Goal: Task Accomplishment & Management: Manage account settings

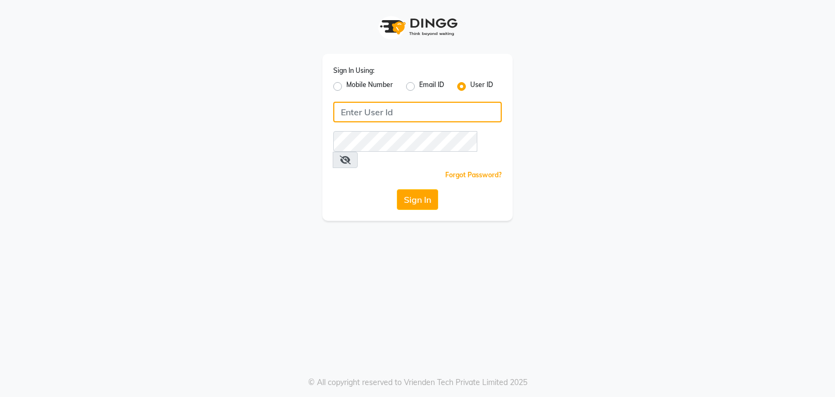
click at [371, 104] on input "Username" at bounding box center [417, 112] width 168 height 21
type input "madeyoulook"
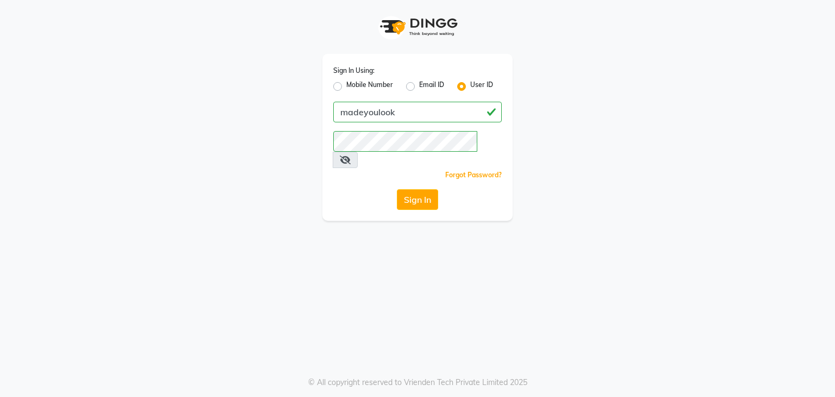
click at [350, 155] on icon at bounding box center [345, 159] width 11 height 9
click at [422, 189] on button "Sign In" at bounding box center [417, 199] width 41 height 21
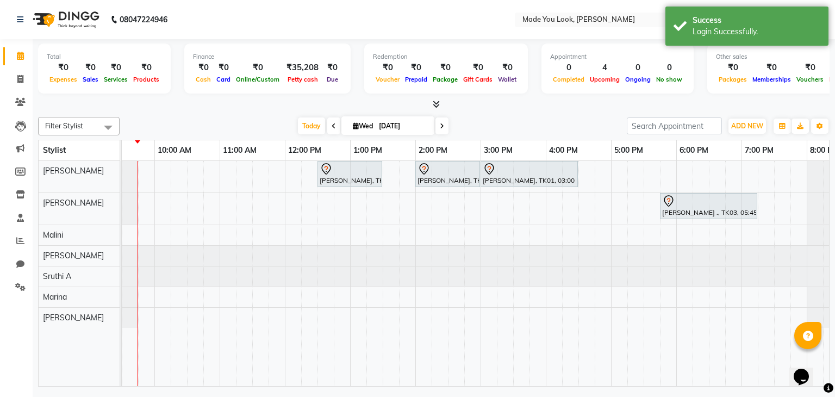
scroll to position [0, 140]
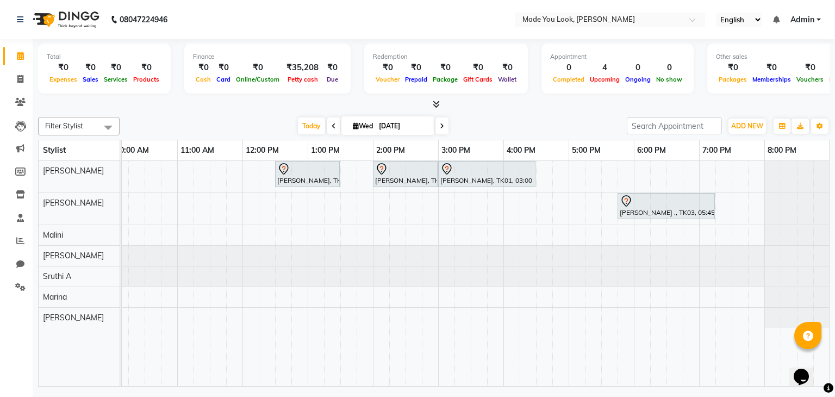
click at [441, 123] on icon at bounding box center [442, 126] width 4 height 7
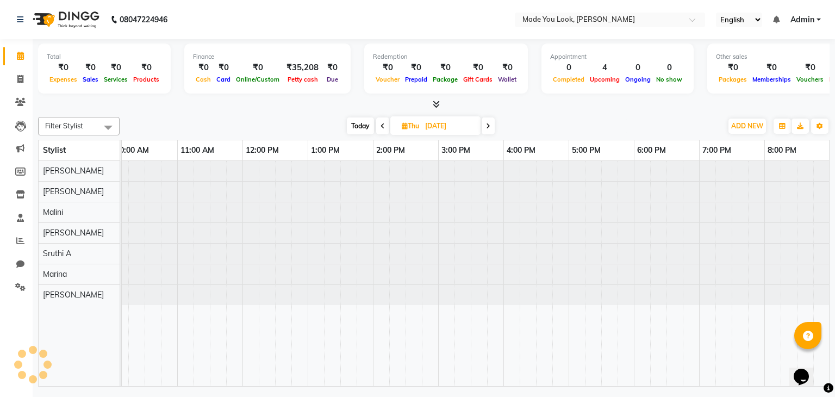
scroll to position [0, 130]
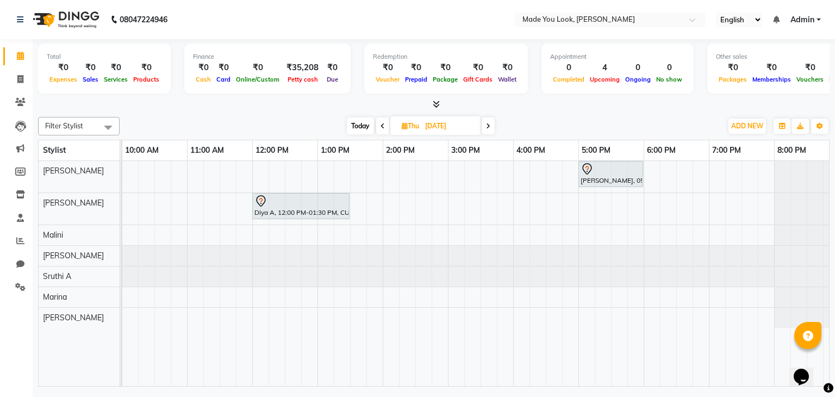
click at [378, 126] on span at bounding box center [382, 125] width 13 height 17
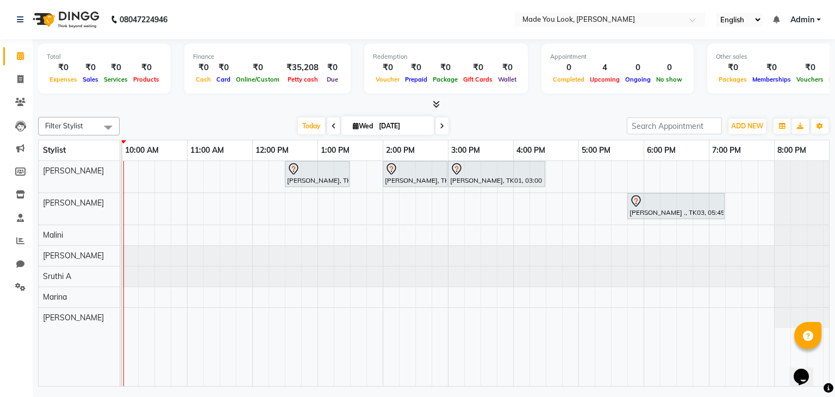
click at [436, 128] on span at bounding box center [441, 125] width 13 height 17
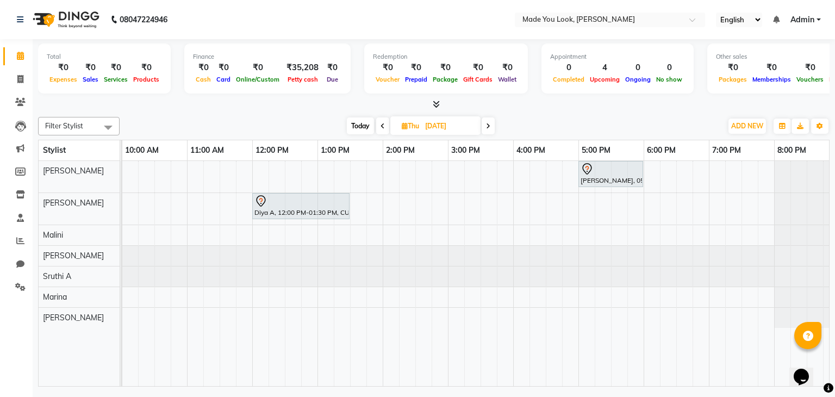
click at [489, 127] on icon at bounding box center [488, 126] width 4 height 7
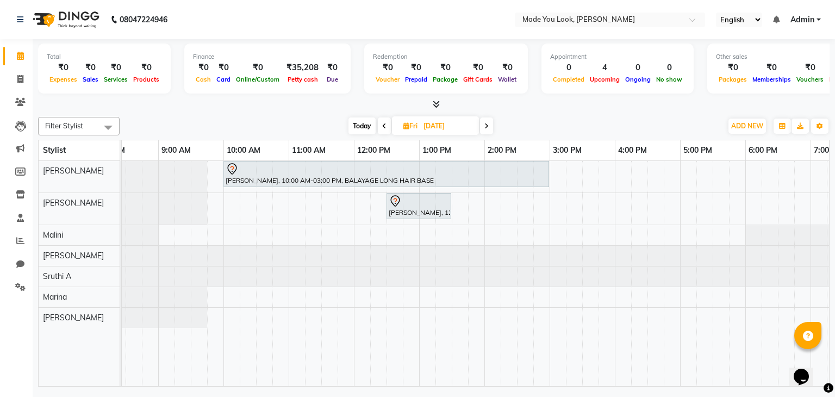
scroll to position [0, 0]
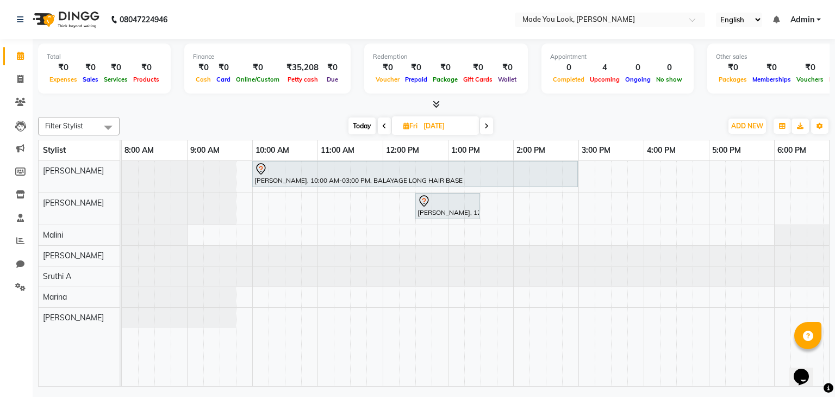
click at [490, 128] on span at bounding box center [486, 125] width 13 height 17
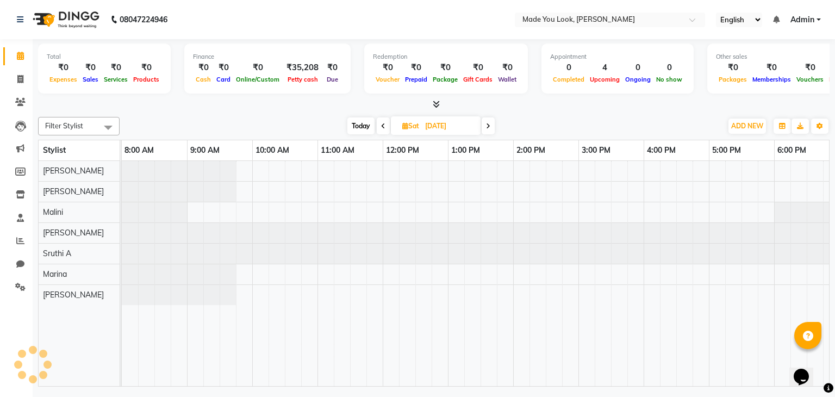
scroll to position [0, 130]
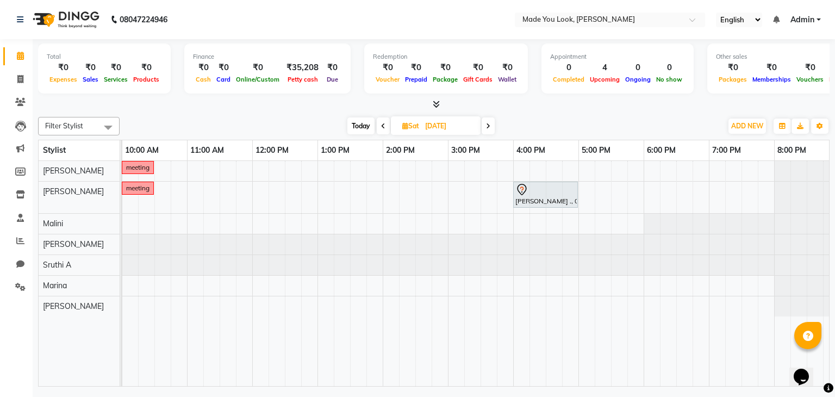
click at [487, 129] on span at bounding box center [487, 125] width 13 height 17
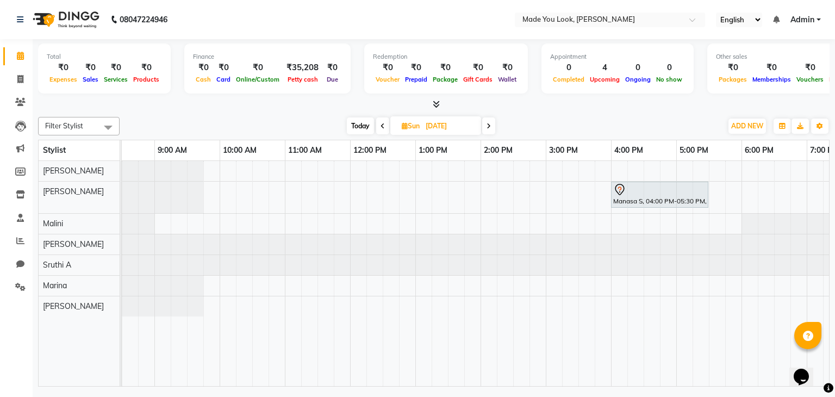
scroll to position [0, 0]
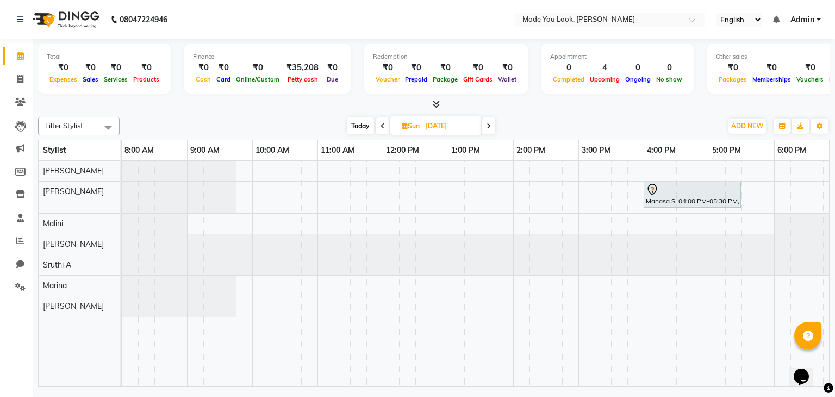
click at [353, 123] on span "Today" at bounding box center [360, 125] width 27 height 17
type input "[DATE]"
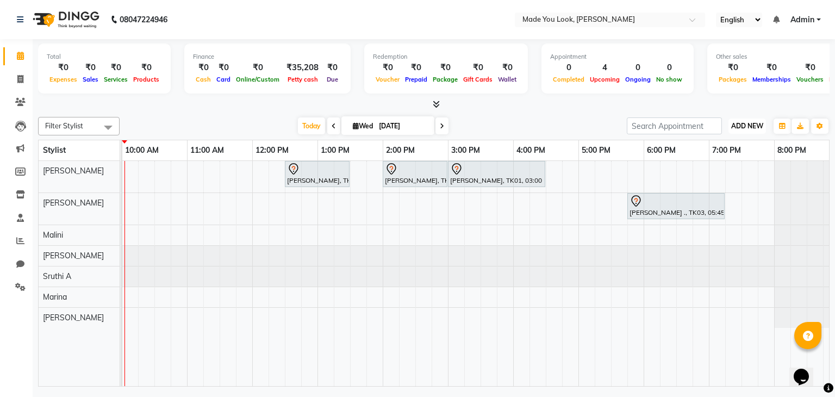
click at [752, 123] on span "ADD NEW" at bounding box center [747, 126] width 32 height 8
click at [712, 187] on link "Add Attendance" at bounding box center [722, 188] width 86 height 14
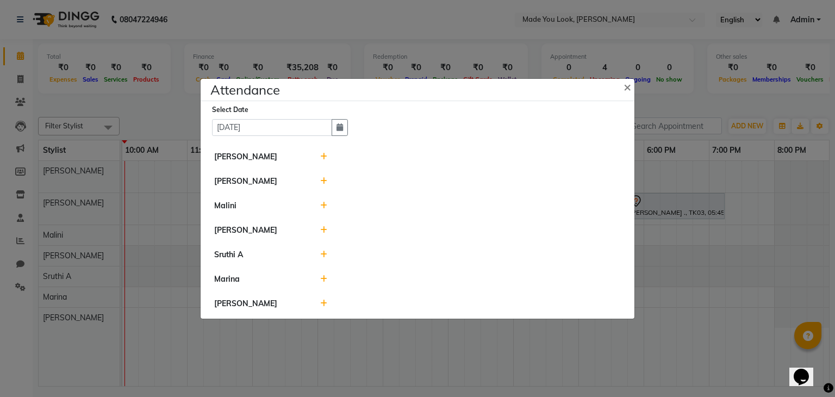
click at [324, 157] on icon at bounding box center [323, 157] width 7 height 8
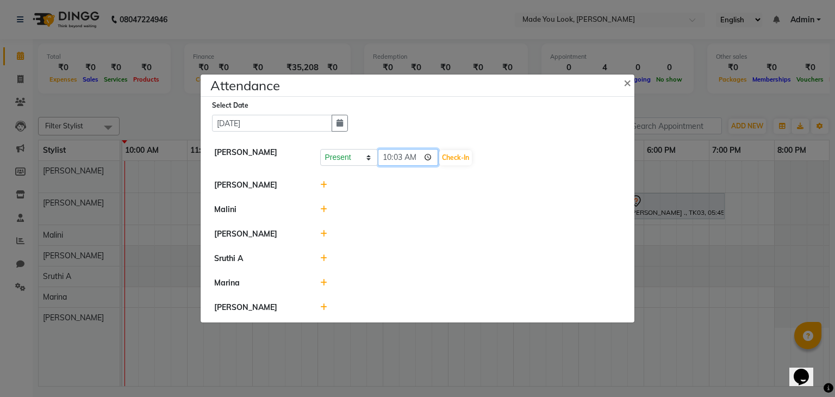
click at [385, 157] on input "10:03" at bounding box center [408, 157] width 61 height 17
type input "09:39"
click at [460, 156] on button "Check-In" at bounding box center [455, 157] width 33 height 15
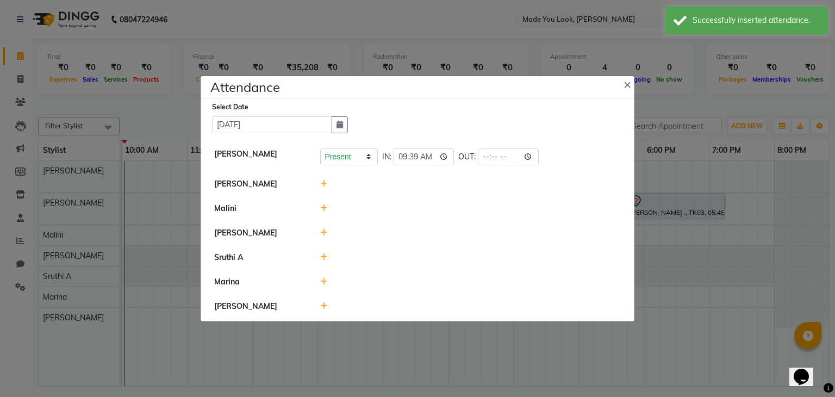
click at [322, 181] on icon at bounding box center [323, 184] width 7 height 8
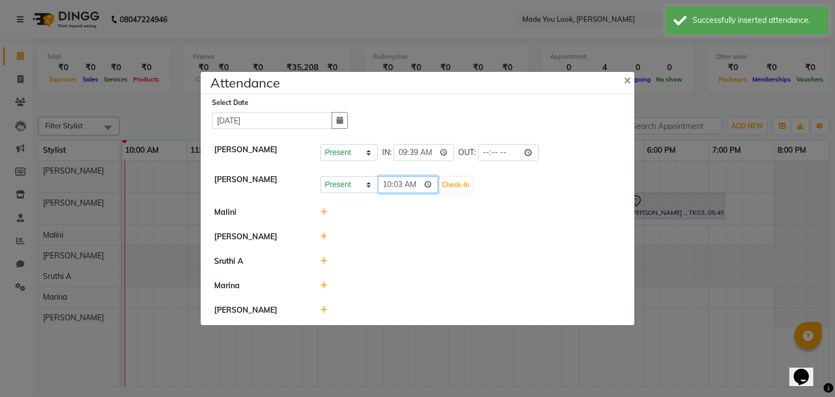
click at [385, 185] on input "10:03" at bounding box center [408, 184] width 61 height 17
type input "09:39"
click at [469, 183] on button "Check-In" at bounding box center [455, 184] width 33 height 15
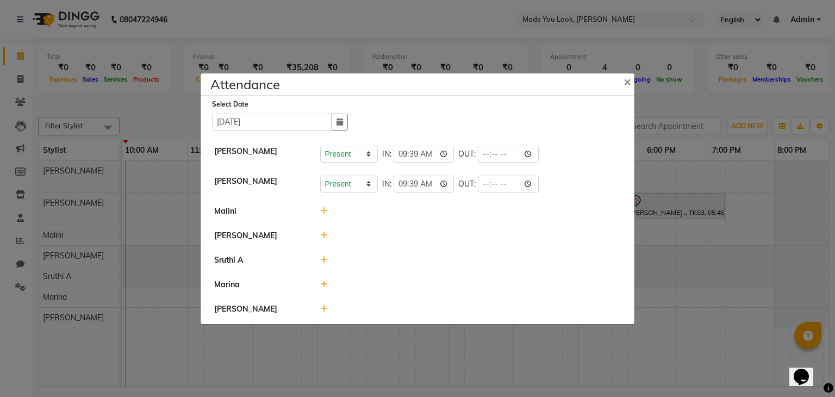
click at [323, 211] on icon at bounding box center [323, 211] width 7 height 8
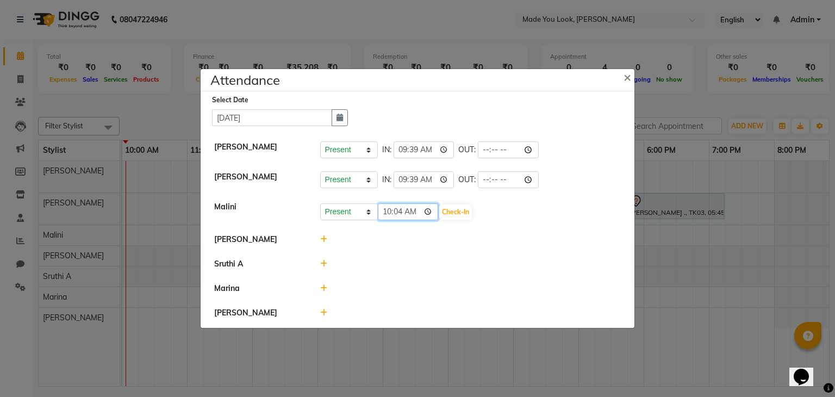
click at [389, 214] on input "10:04" at bounding box center [408, 211] width 61 height 17
type input "09:33"
click at [398, 212] on input "09:33" at bounding box center [408, 211] width 61 height 17
click at [448, 212] on button "Check-In" at bounding box center [455, 211] width 33 height 15
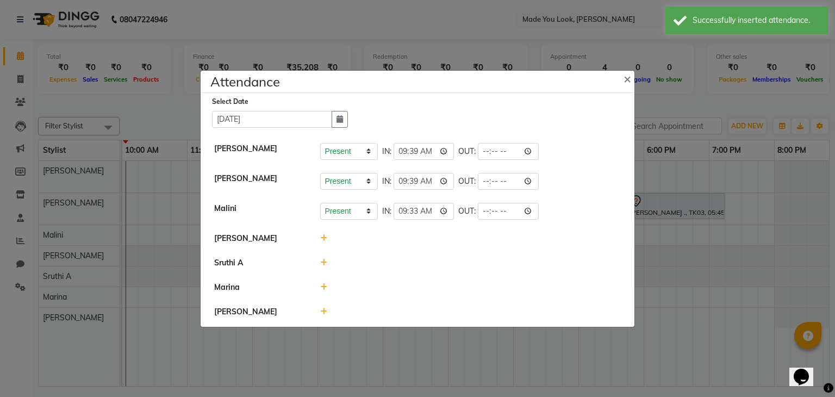
click at [323, 286] on icon at bounding box center [323, 287] width 7 height 8
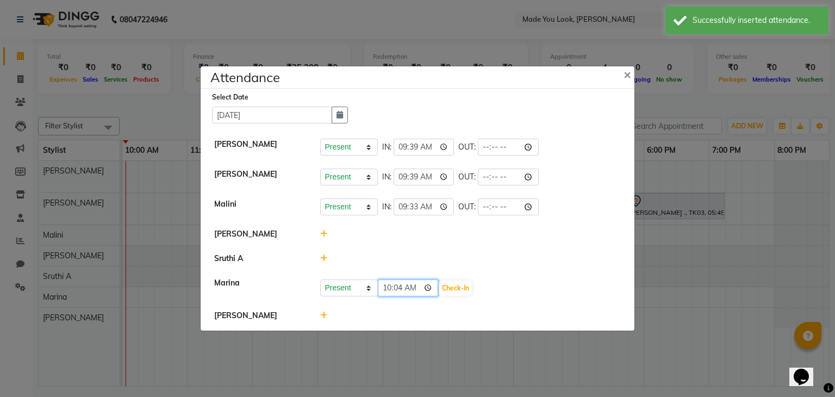
click at [387, 289] on input "10:04" at bounding box center [408, 287] width 61 height 17
type input "09:42"
click at [460, 290] on button "Check-In" at bounding box center [455, 287] width 33 height 15
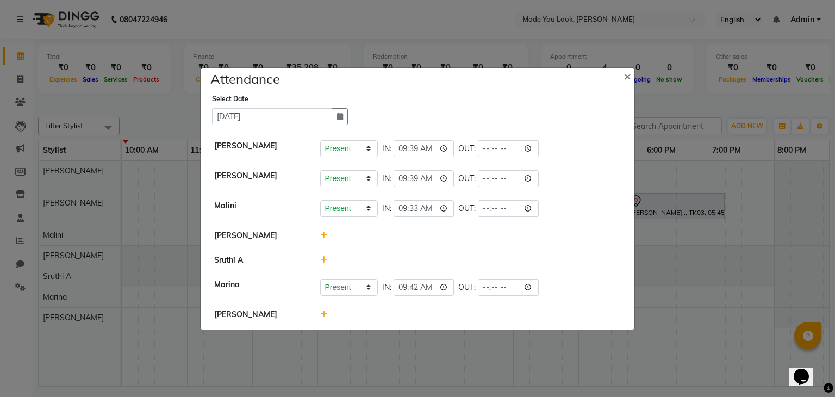
click at [324, 311] on icon at bounding box center [323, 314] width 7 height 8
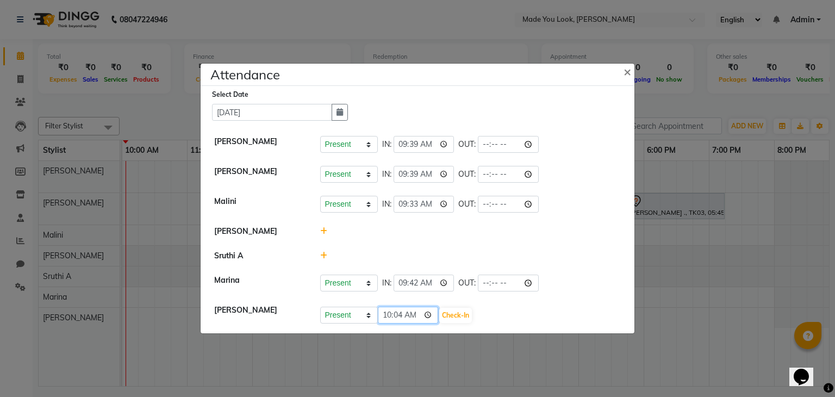
click at [385, 316] on input "10:04" at bounding box center [408, 314] width 61 height 17
type input "09:33"
click at [459, 318] on button "Check-In" at bounding box center [455, 315] width 33 height 15
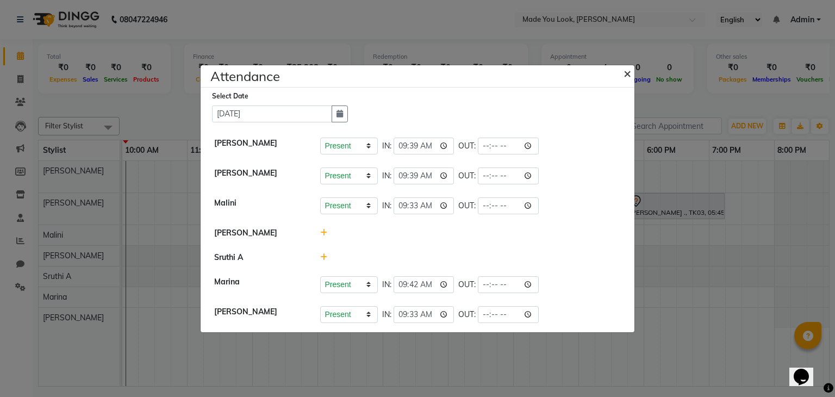
click at [628, 74] on span "×" at bounding box center [627, 73] width 8 height 16
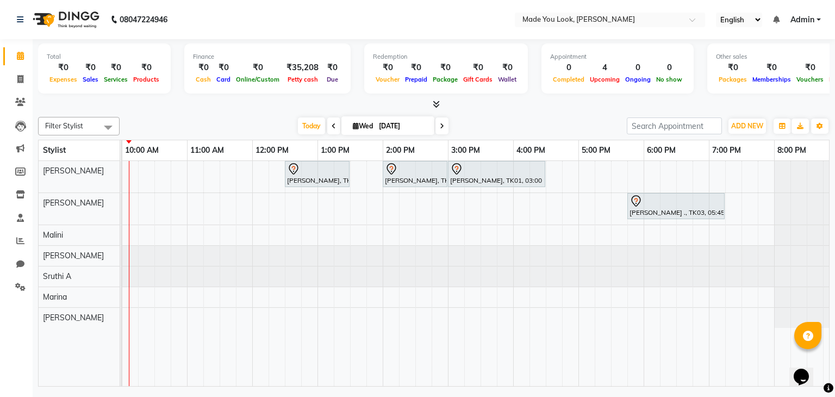
click at [576, 126] on div "[DATE] [DATE]" at bounding box center [373, 126] width 496 height 16
click at [442, 124] on icon at bounding box center [442, 126] width 4 height 7
type input "[DATE]"
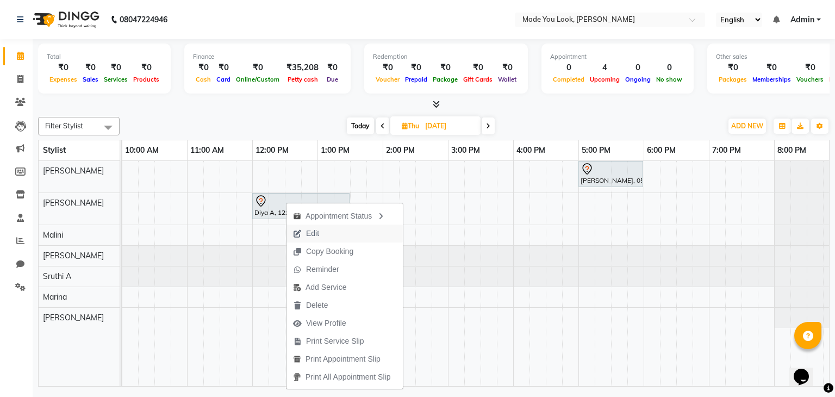
click at [318, 237] on span "Edit" at bounding box center [312, 233] width 13 height 11
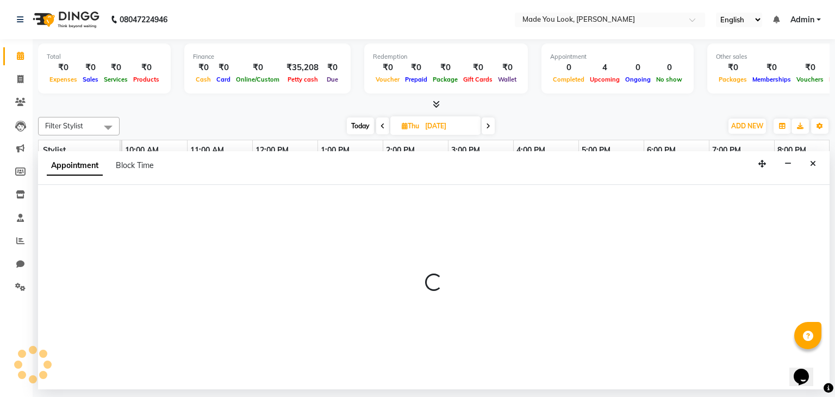
select select "tentative"
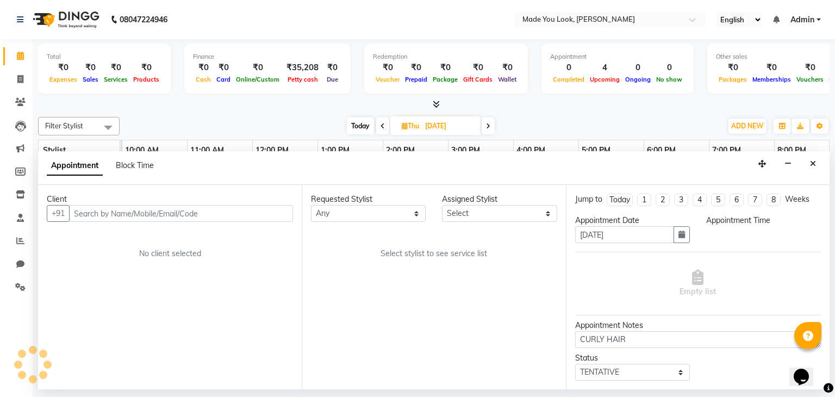
select select "83313"
select select "720"
select select "4108"
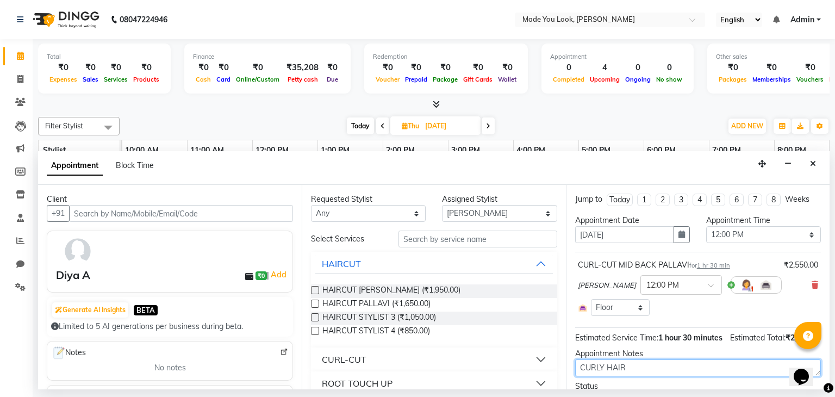
click at [648, 376] on textarea "CURLY HAIR" at bounding box center [698, 367] width 246 height 17
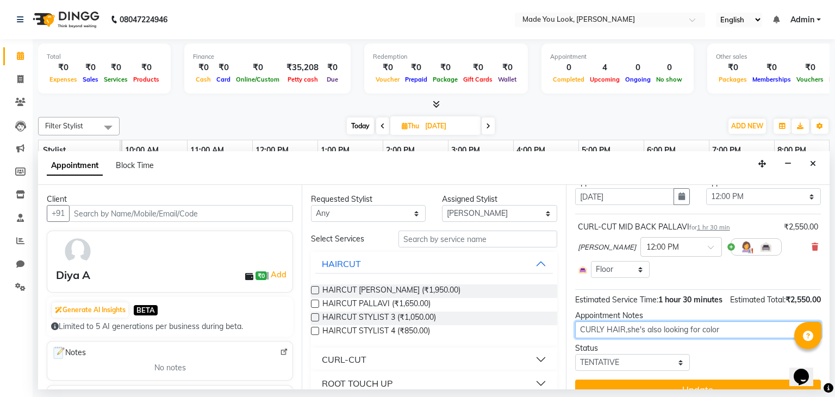
scroll to position [67, 0]
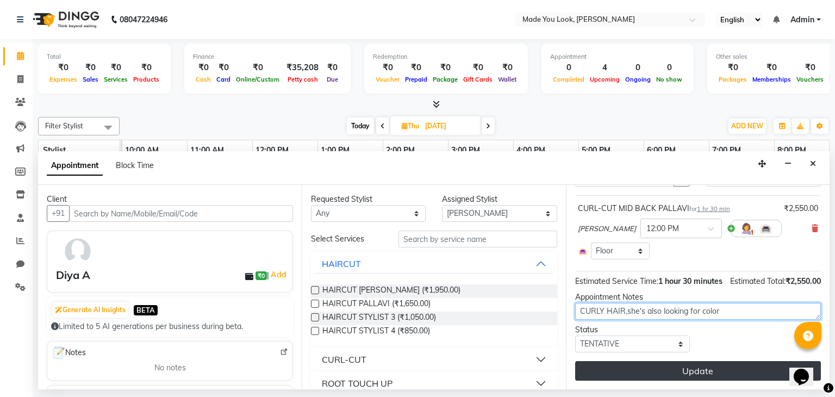
type textarea "CURLY HAIR,she's also looking for color"
click at [669, 372] on button "Update" at bounding box center [698, 371] width 246 height 20
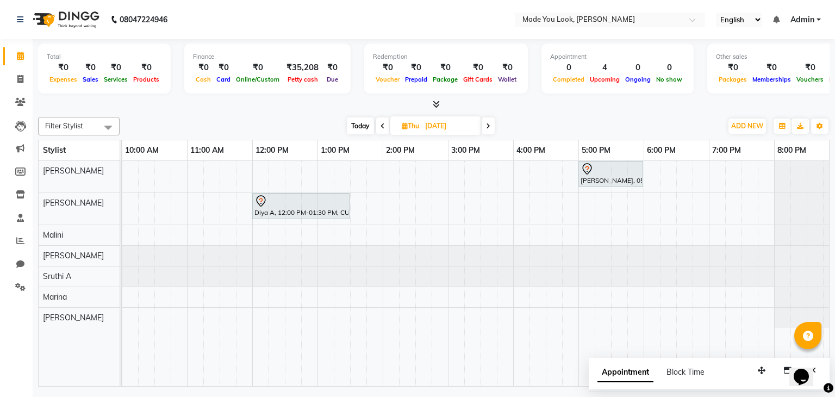
click at [366, 127] on span "Today" at bounding box center [360, 125] width 27 height 17
type input "[DATE]"
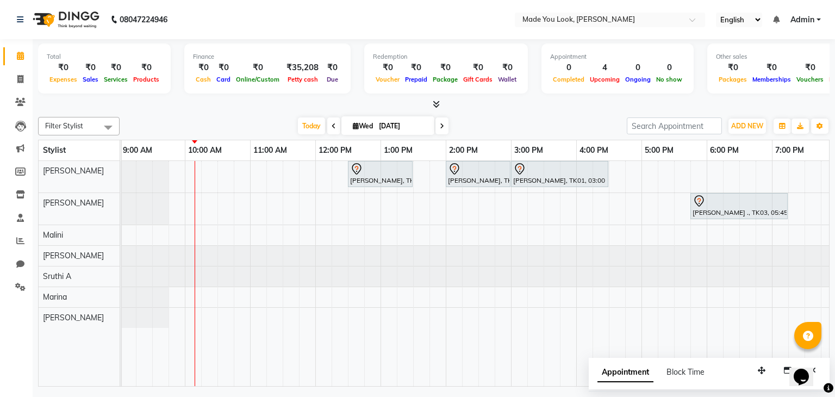
scroll to position [0, 82]
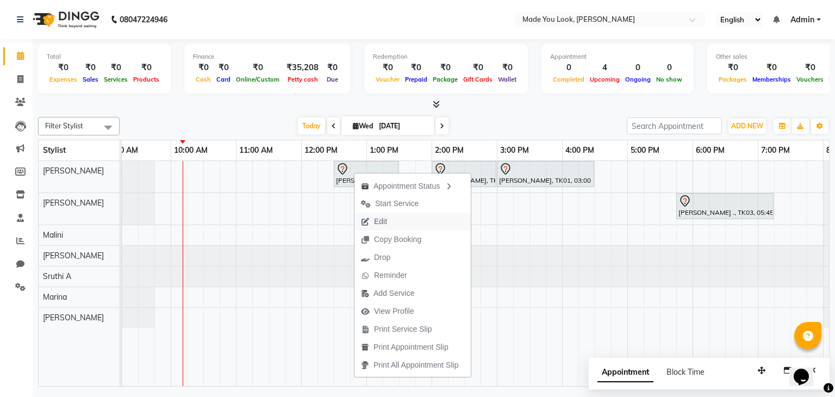
click at [423, 222] on button "Edit" at bounding box center [412, 221] width 116 height 18
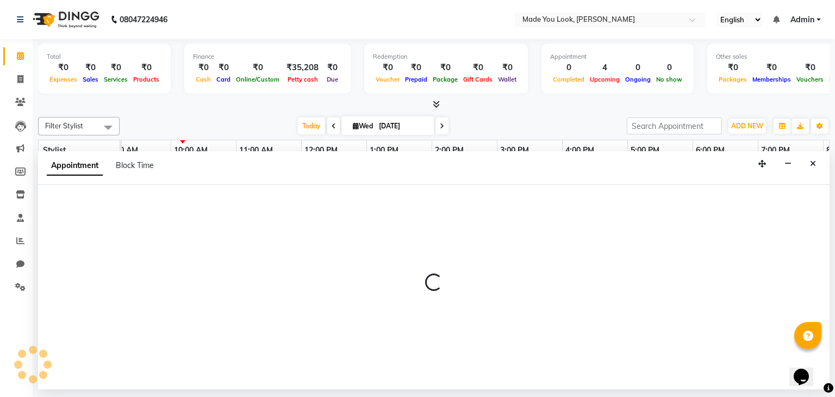
select select "750"
select select "tentative"
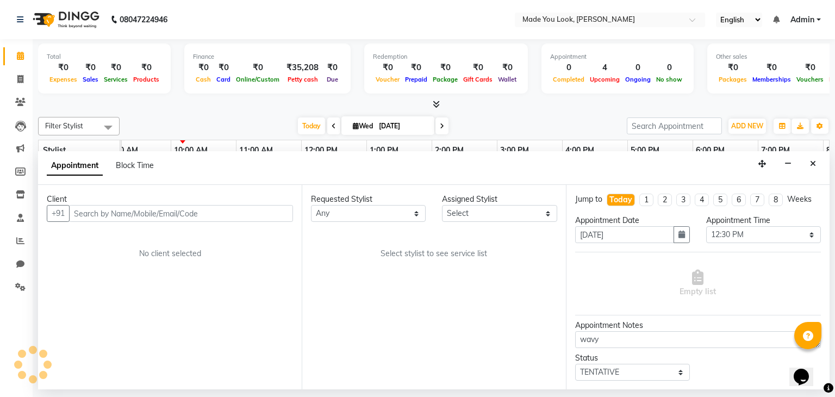
scroll to position [0, 130]
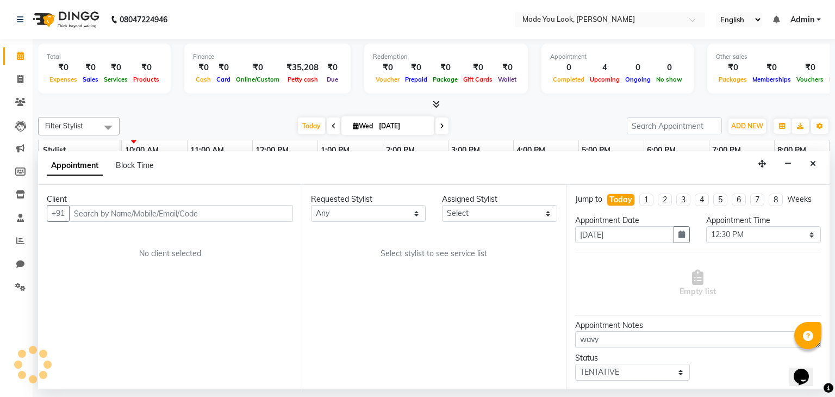
select select "83312"
select select "4108"
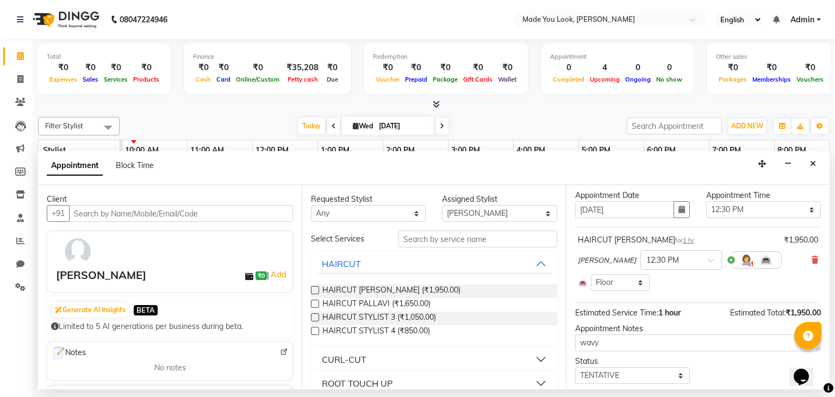
scroll to position [0, 0]
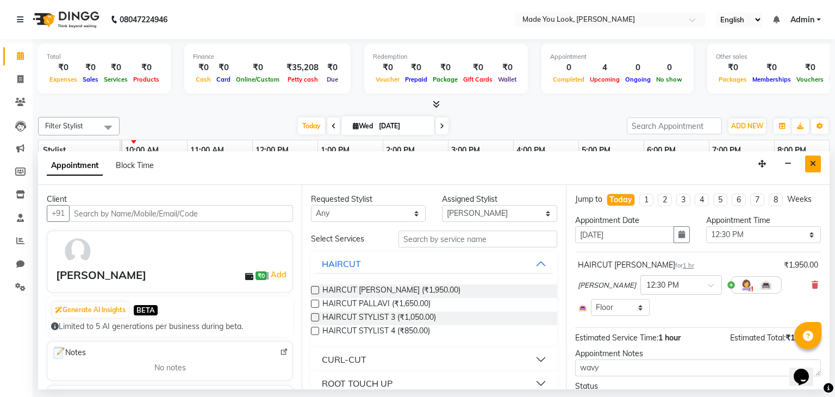
click at [816, 159] on button "Close" at bounding box center [813, 163] width 16 height 17
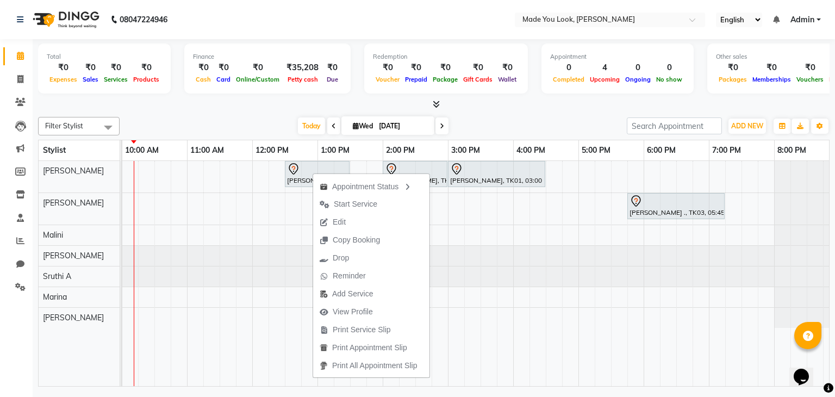
click at [268, 114] on div "Filter Stylist Select All [PERSON_NAME] pallavi [PERSON_NAME] Devi [PERSON_NAME…" at bounding box center [433, 249] width 791 height 274
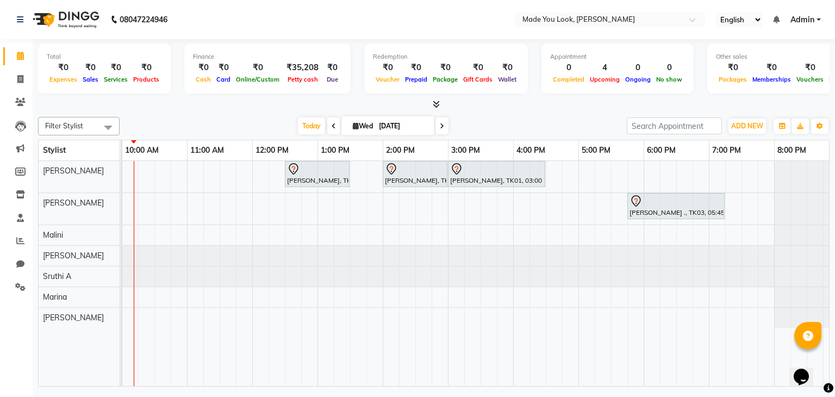
click at [433, 106] on icon at bounding box center [436, 104] width 7 height 8
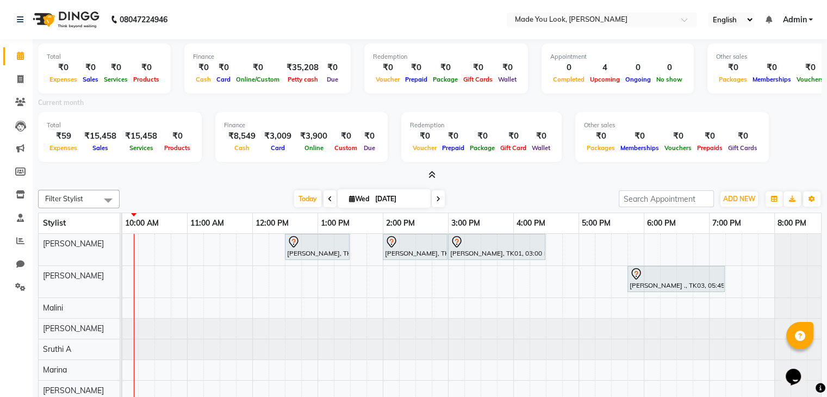
click at [432, 172] on icon at bounding box center [431, 175] width 7 height 8
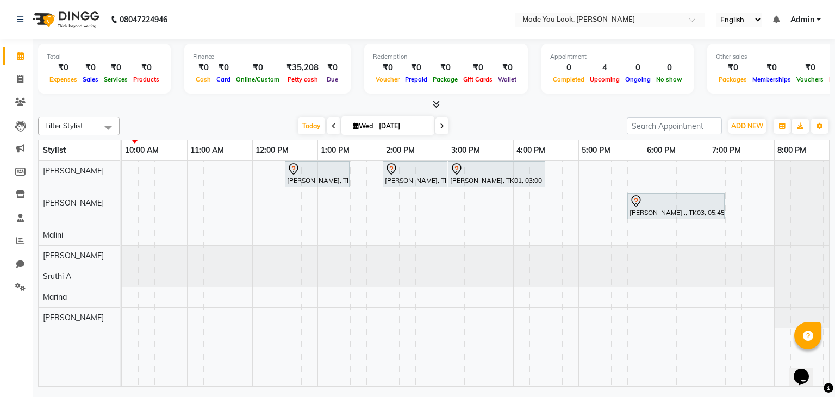
click at [443, 127] on icon at bounding box center [442, 126] width 4 height 7
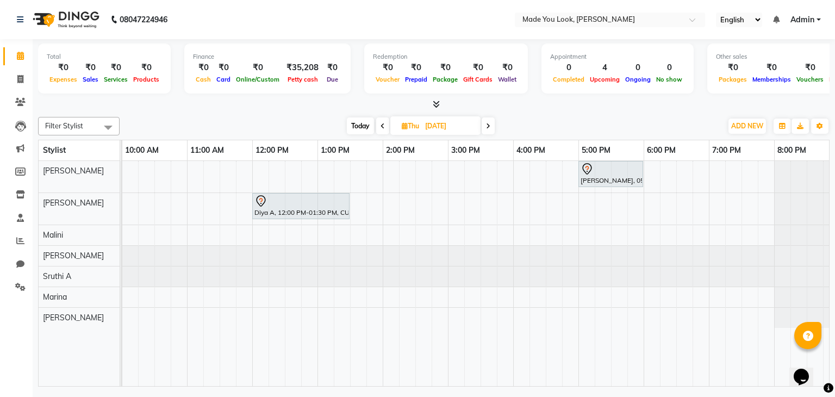
click at [487, 127] on icon at bounding box center [488, 126] width 4 height 7
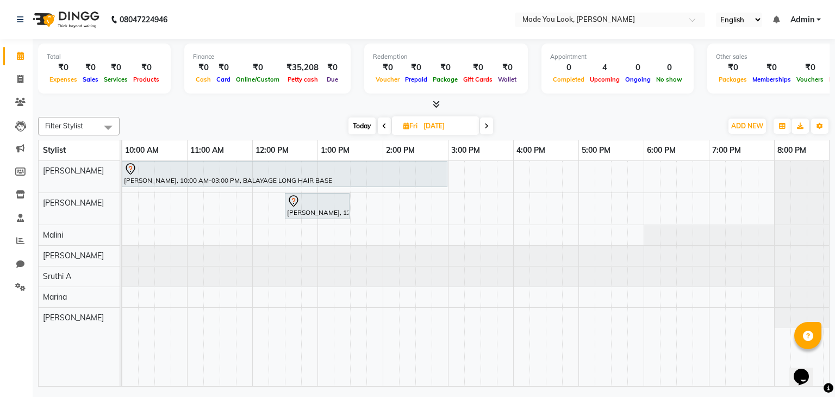
click at [490, 127] on span at bounding box center [486, 125] width 13 height 17
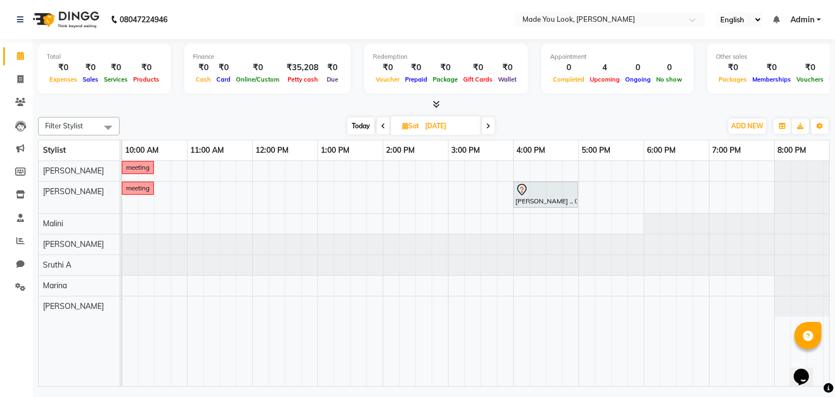
click at [491, 128] on span at bounding box center [487, 125] width 13 height 17
click at [381, 126] on icon at bounding box center [382, 126] width 4 height 7
type input "[DATE]"
click at [258, 195] on div "meeting meeting [PERSON_NAME] ., 04:00 PM-05:00 PM, OLAPLEX MEDIUM HAIR" at bounding box center [415, 274] width 848 height 226
select select "83313"
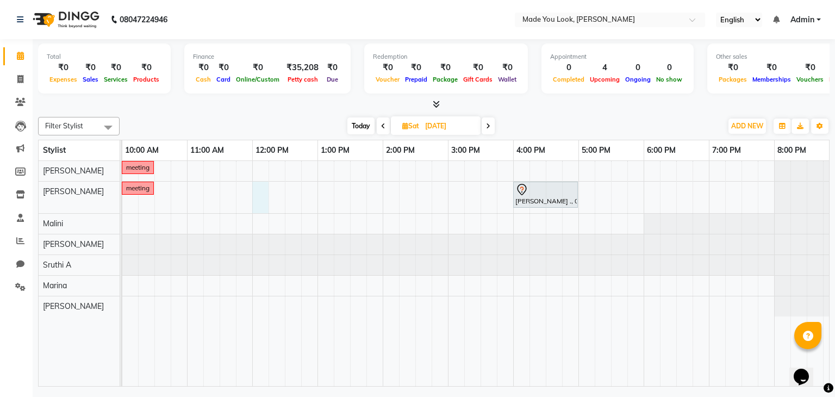
select select "tentative"
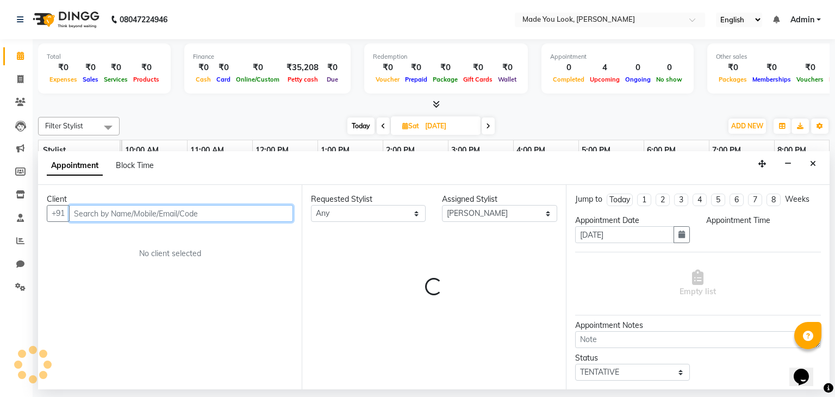
select select "720"
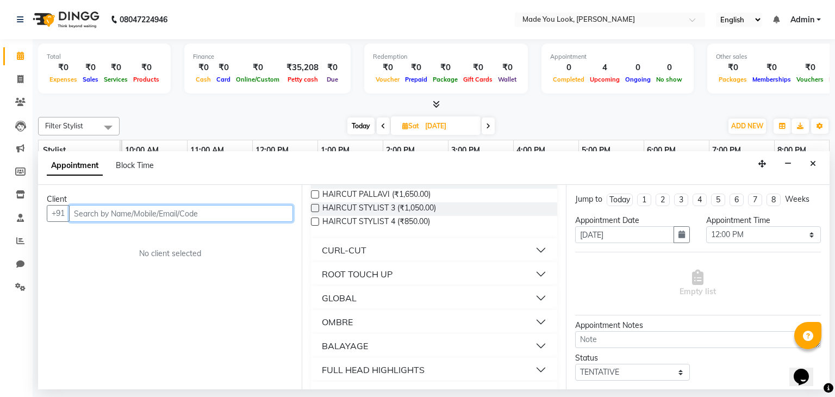
scroll to position [109, 0]
click at [533, 249] on button "CURL-CUT" at bounding box center [433, 251] width 237 height 20
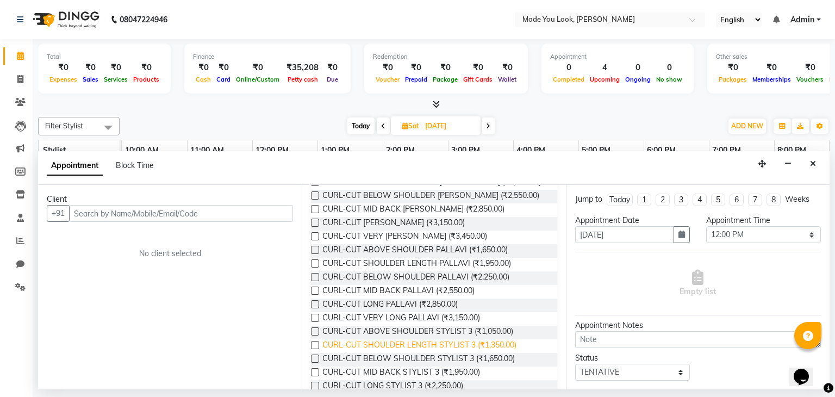
scroll to position [163, 0]
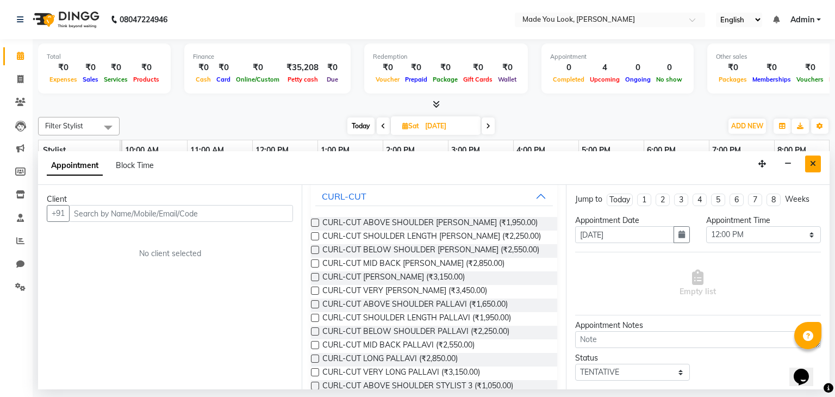
click at [815, 162] on icon "Close" at bounding box center [813, 164] width 6 height 8
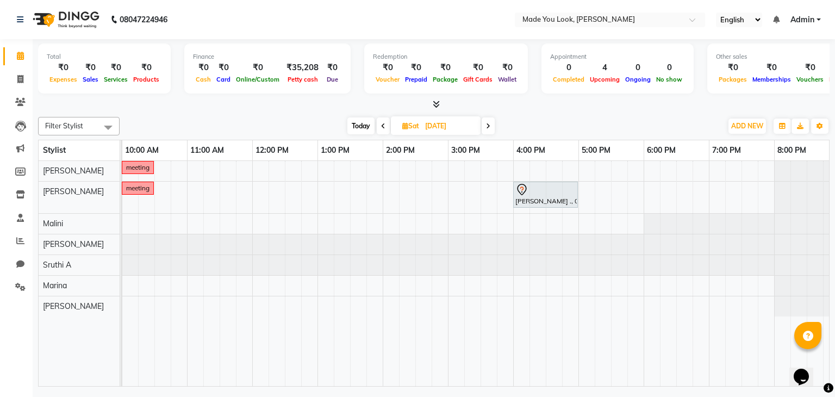
click at [487, 129] on span at bounding box center [487, 125] width 13 height 17
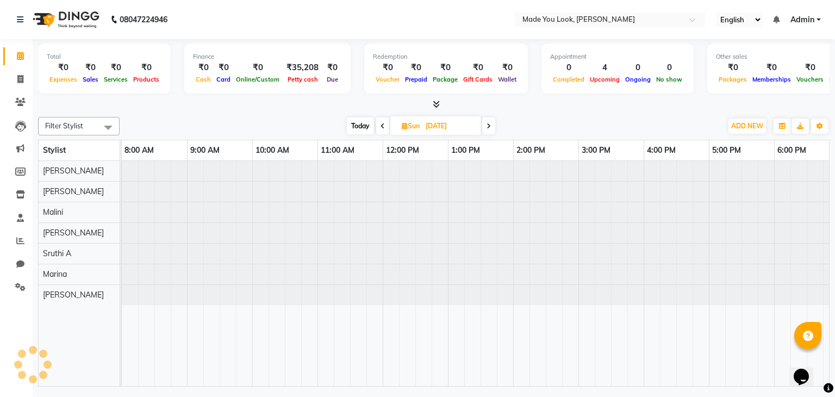
scroll to position [0, 130]
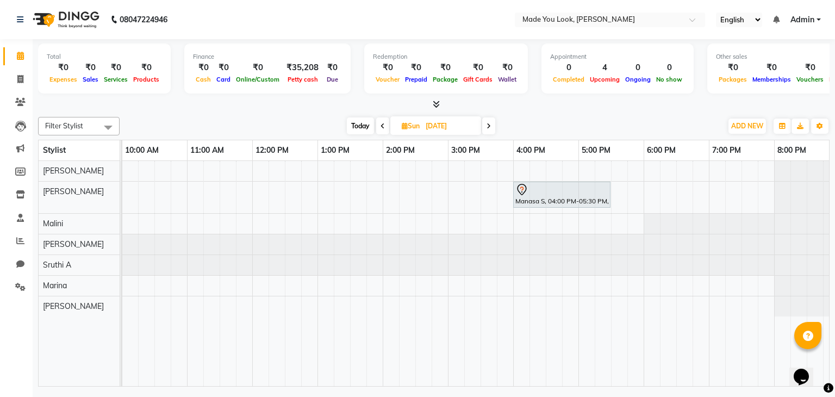
click at [378, 126] on span at bounding box center [382, 125] width 13 height 17
type input "[DATE]"
click at [748, 126] on span "ADD NEW" at bounding box center [747, 126] width 32 height 8
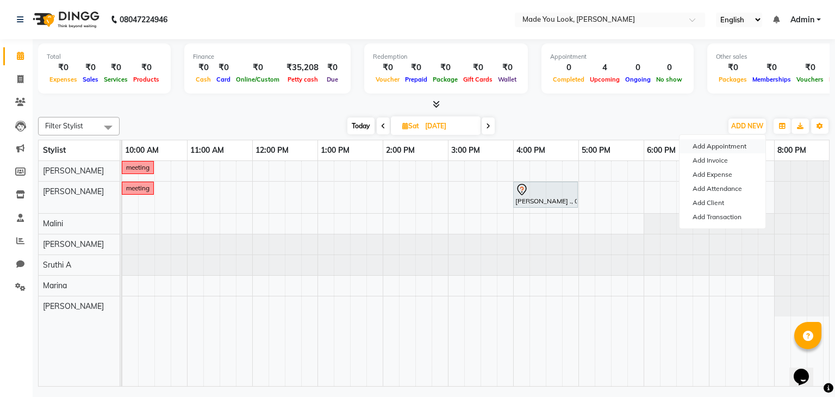
click at [690, 146] on button "Add Appointment" at bounding box center [722, 146] width 86 height 14
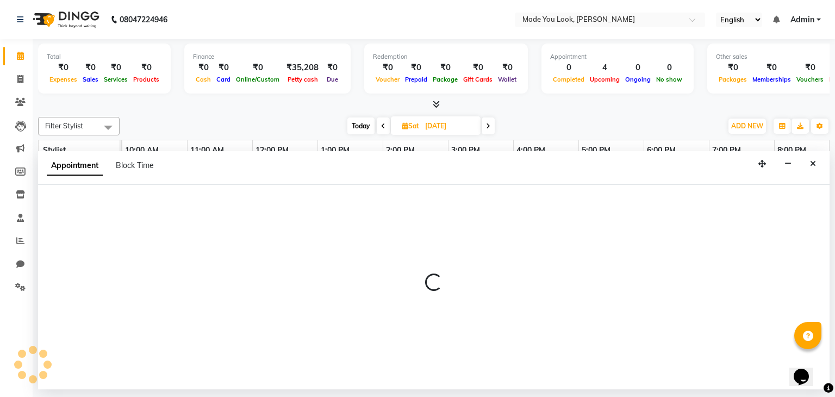
select select "540"
select select "tentative"
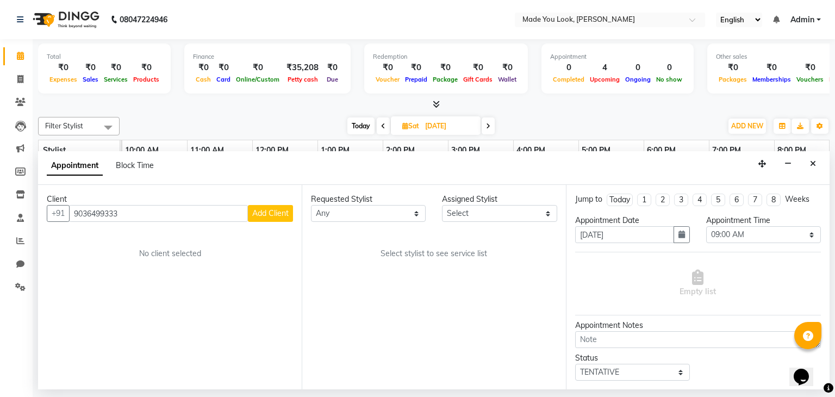
type input "9036499333"
click at [275, 210] on span "Add Client" at bounding box center [270, 213] width 36 height 10
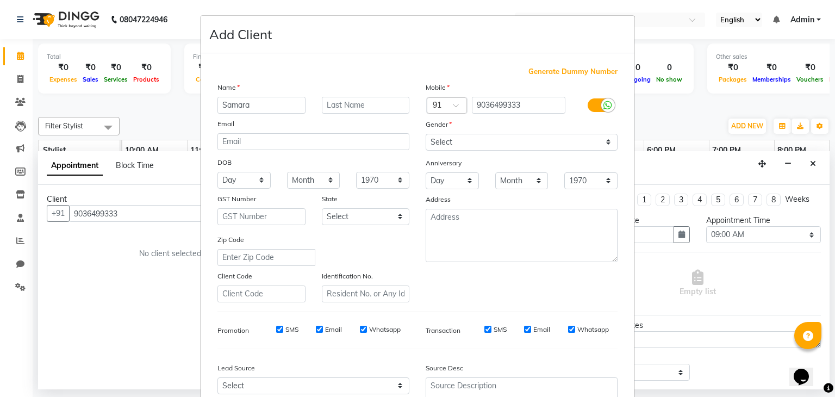
type input "Samara"
click at [370, 103] on input "text" at bounding box center [366, 105] width 88 height 17
type input "c"
type input "C"
click at [604, 139] on select "Select [DEMOGRAPHIC_DATA] [DEMOGRAPHIC_DATA] Other Prefer Not To Say" at bounding box center [521, 142] width 192 height 17
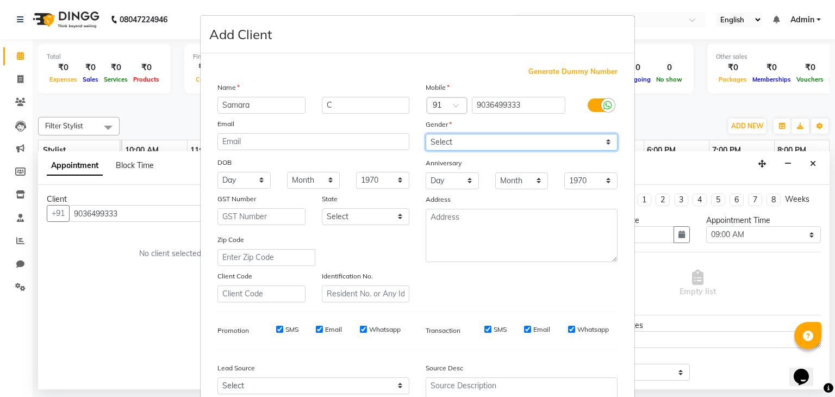
select select "[DEMOGRAPHIC_DATA]"
click at [425, 134] on select "Select [DEMOGRAPHIC_DATA] [DEMOGRAPHIC_DATA] Other Prefer Not To Say" at bounding box center [521, 142] width 192 height 17
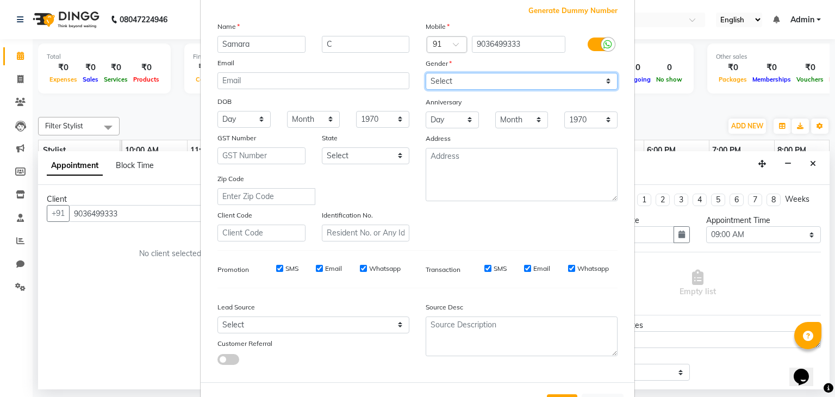
scroll to position [110, 0]
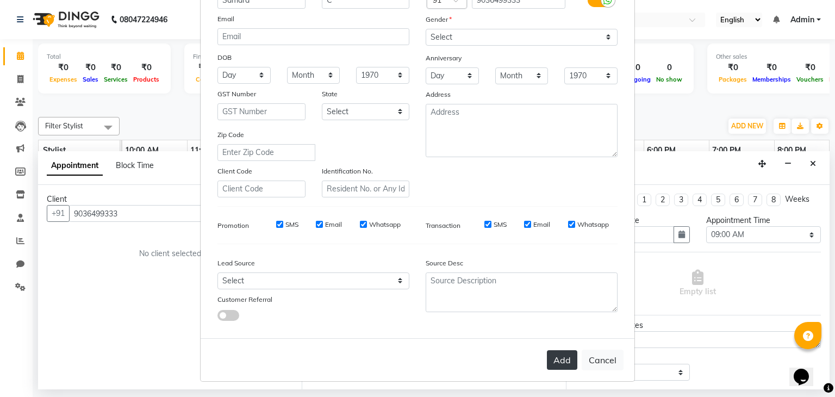
click at [556, 364] on button "Add" at bounding box center [562, 360] width 30 height 20
select select
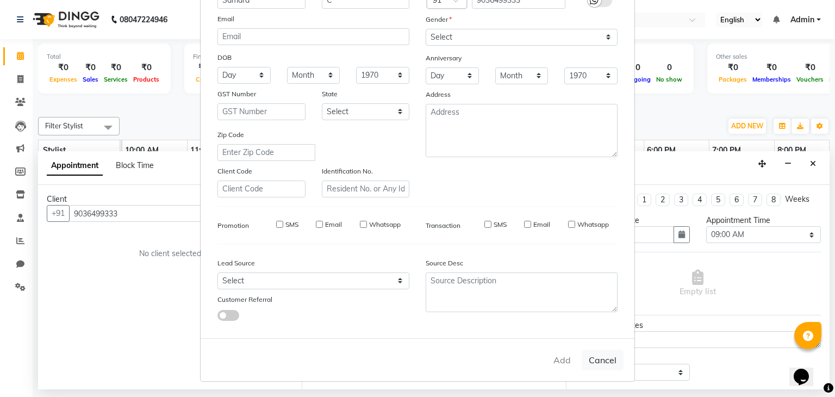
select select
checkbox input "false"
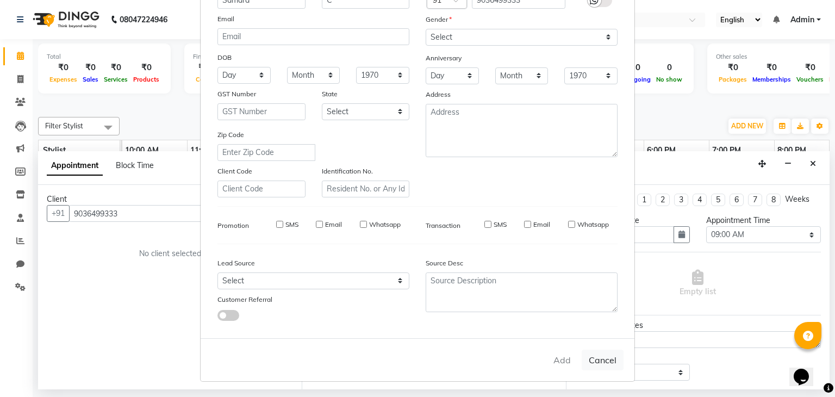
checkbox input "false"
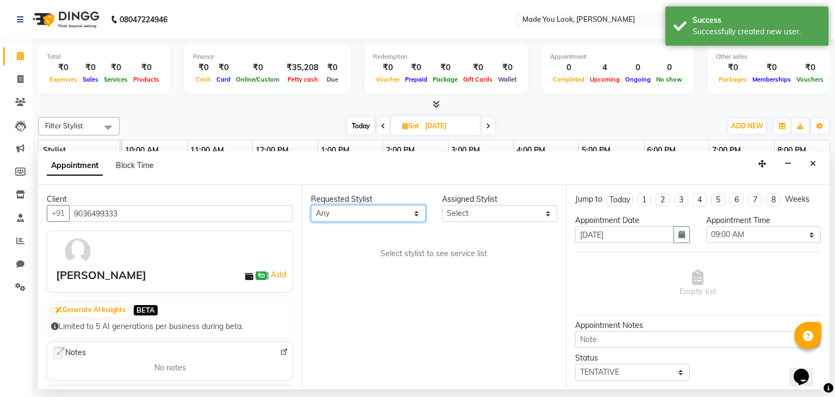
click at [415, 216] on select "Any [PERSON_NAME] [PERSON_NAME] Devi [PERSON_NAME] [PERSON_NAME] A" at bounding box center [368, 213] width 115 height 17
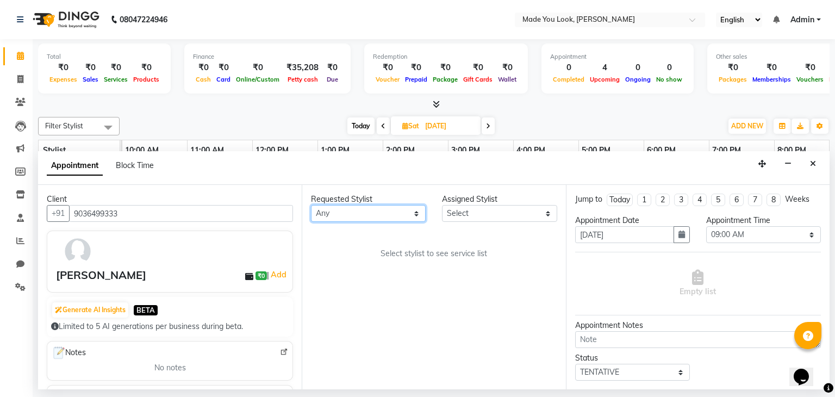
select select "84244"
click at [311, 205] on select "Any [PERSON_NAME] [PERSON_NAME] Devi [PERSON_NAME] [PERSON_NAME] A" at bounding box center [368, 213] width 115 height 17
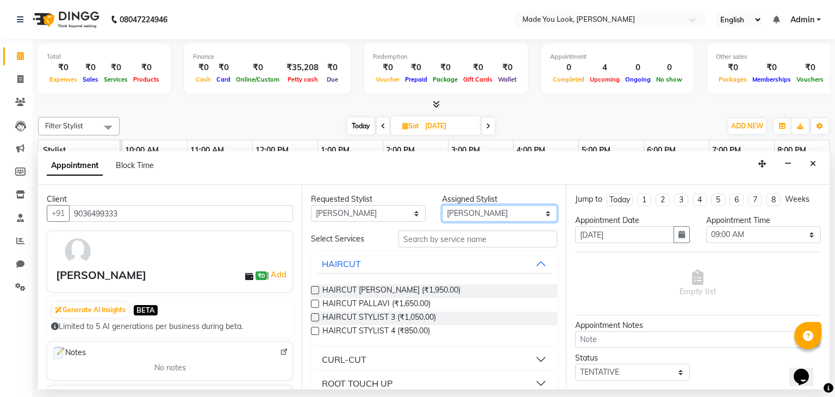
click at [535, 211] on select "Select [PERSON_NAME] pallavi [PERSON_NAME] Devi [PERSON_NAME] [PERSON_NAME] A" at bounding box center [499, 213] width 115 height 17
select select "83313"
click at [442, 205] on select "Select [PERSON_NAME] pallavi [PERSON_NAME] Devi [PERSON_NAME] [PERSON_NAME] A" at bounding box center [499, 213] width 115 height 17
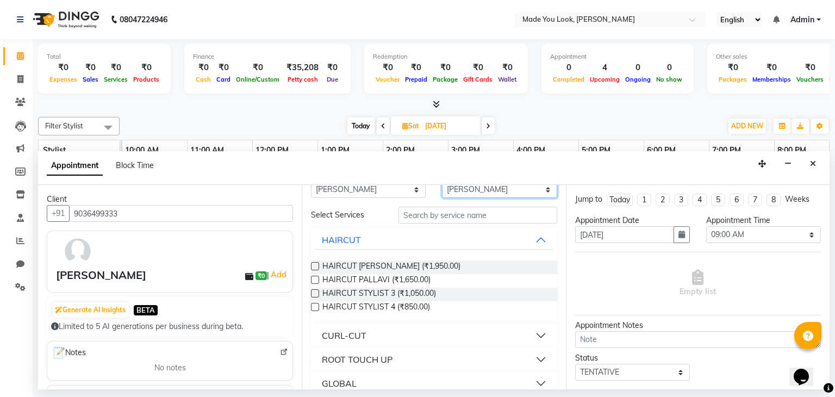
scroll to position [0, 0]
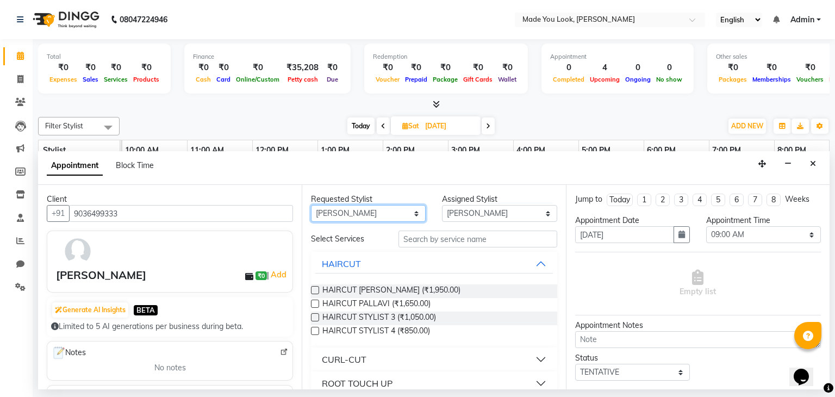
click at [413, 211] on select "Any [PERSON_NAME] [PERSON_NAME] Devi [PERSON_NAME] [PERSON_NAME] A" at bounding box center [368, 213] width 115 height 17
select select "83313"
click at [311, 205] on select "Any [PERSON_NAME] [PERSON_NAME] Devi [PERSON_NAME] [PERSON_NAME] A" at bounding box center [368, 213] width 115 height 17
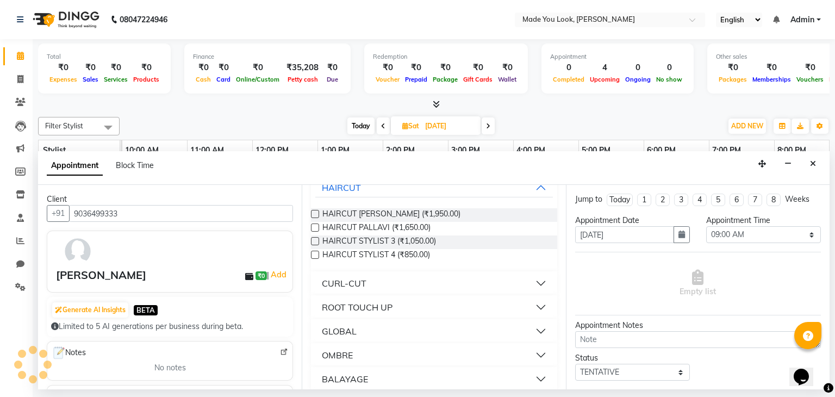
scroll to position [54, 0]
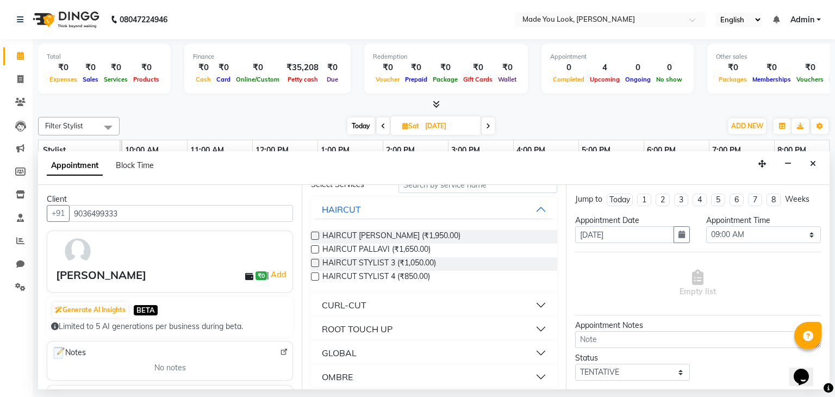
click at [526, 307] on button "CURL-CUT" at bounding box center [433, 305] width 237 height 20
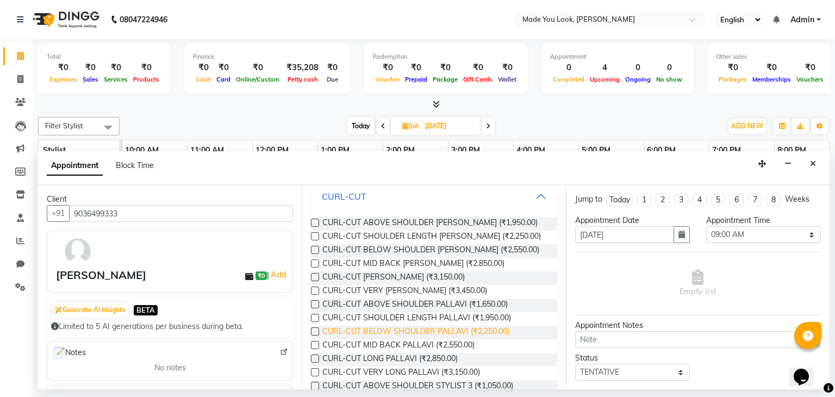
scroll to position [217, 0]
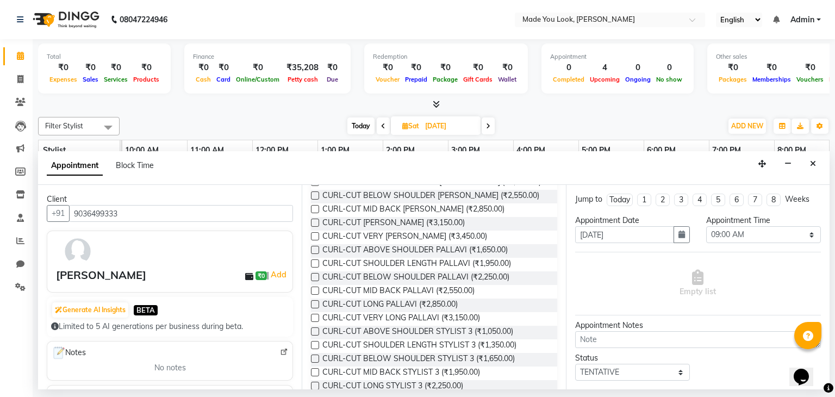
click at [315, 261] on label at bounding box center [315, 263] width 8 height 8
click at [315, 261] on input "checkbox" at bounding box center [314, 264] width 7 height 7
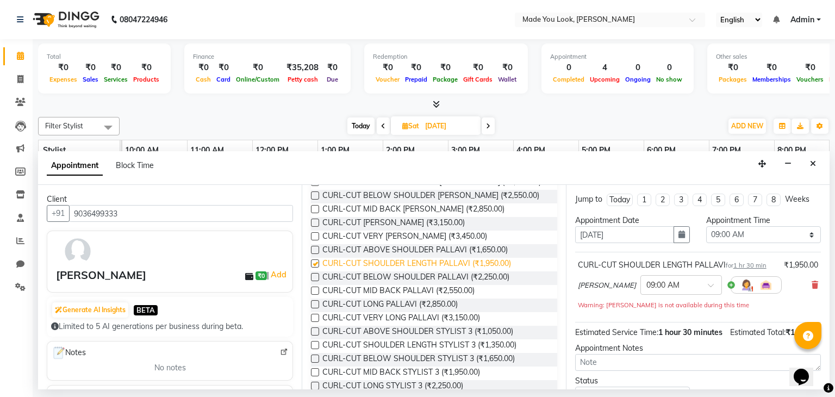
checkbox input "false"
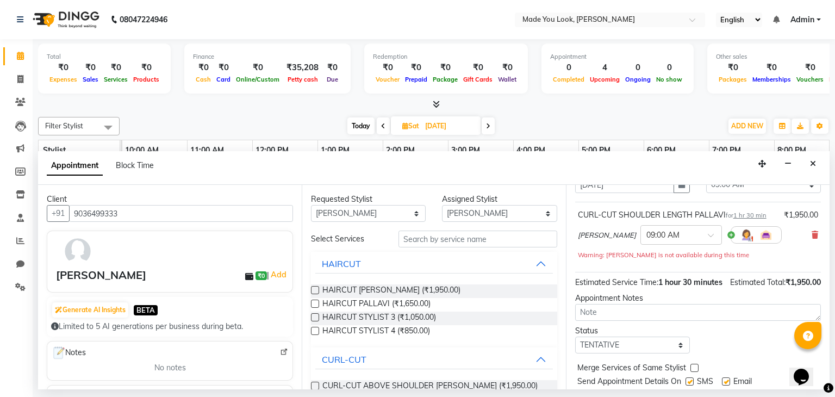
scroll to position [93, 0]
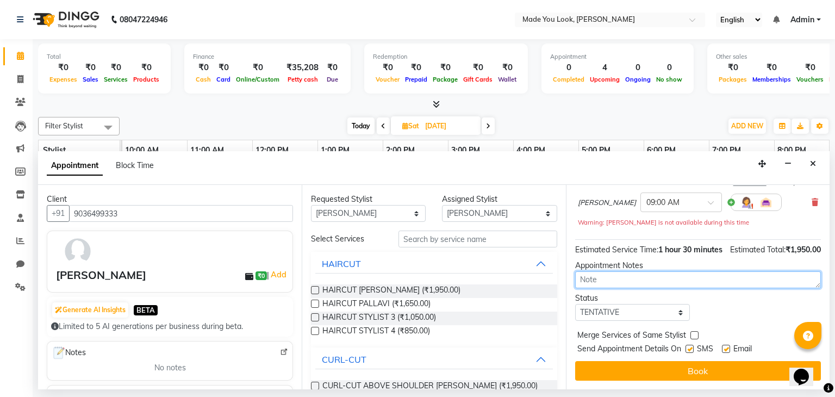
click at [622, 277] on textarea at bounding box center [698, 279] width 246 height 17
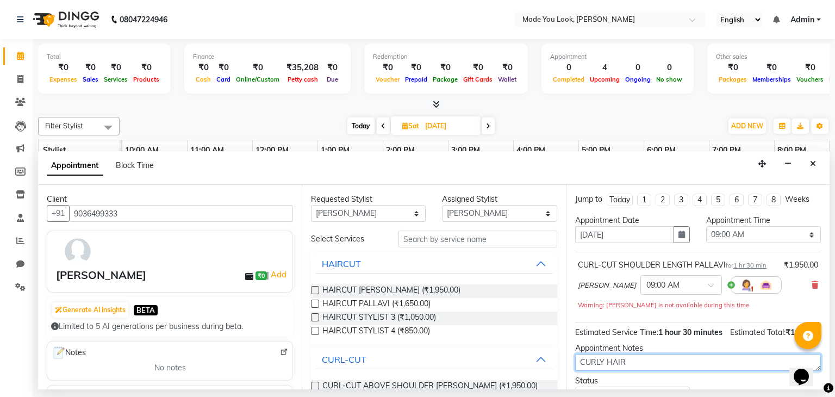
type textarea "CURLY HAIR"
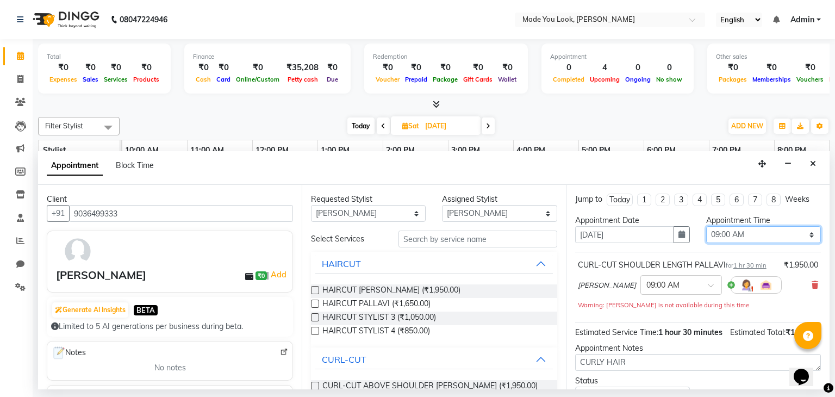
click at [801, 235] on select "Select 09:00 AM 09:15 AM 09:30 AM 09:45 AM 10:00 AM 10:15 AM 10:30 AM 10:45 AM …" at bounding box center [763, 234] width 115 height 17
select select "720"
click at [706, 226] on select "Select 09:00 AM 09:15 AM 09:30 AM 09:45 AM 10:00 AM 10:15 AM 10:30 AM 10:45 AM …" at bounding box center [763, 234] width 115 height 17
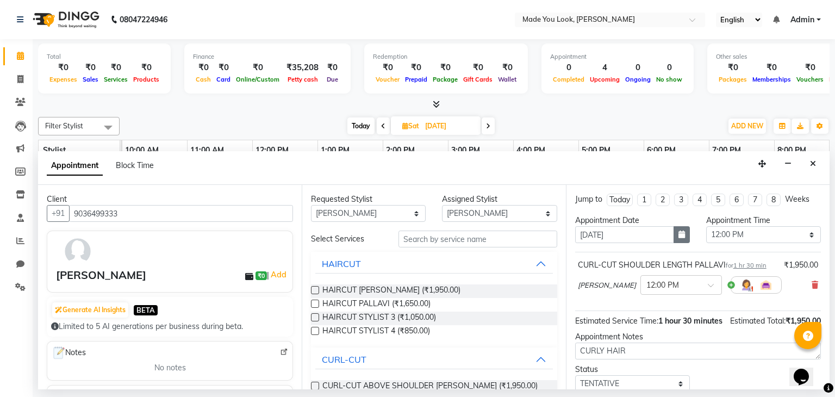
click at [679, 234] on icon "button" at bounding box center [681, 234] width 7 height 8
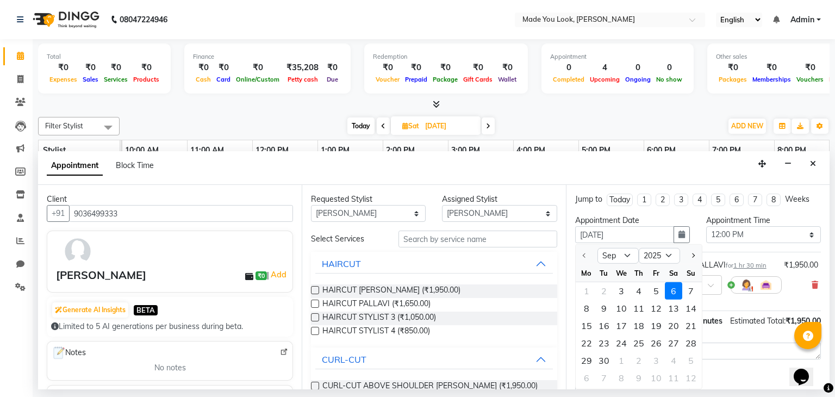
click at [673, 286] on div "6" at bounding box center [673, 290] width 17 height 17
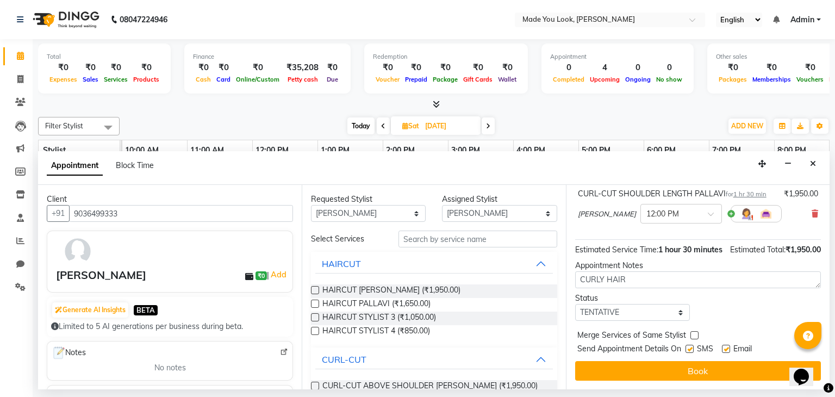
scroll to position [82, 0]
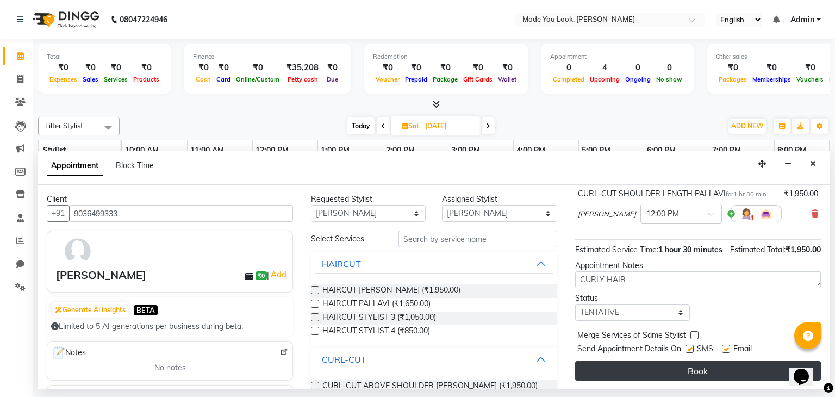
click at [637, 369] on button "Book" at bounding box center [698, 371] width 246 height 20
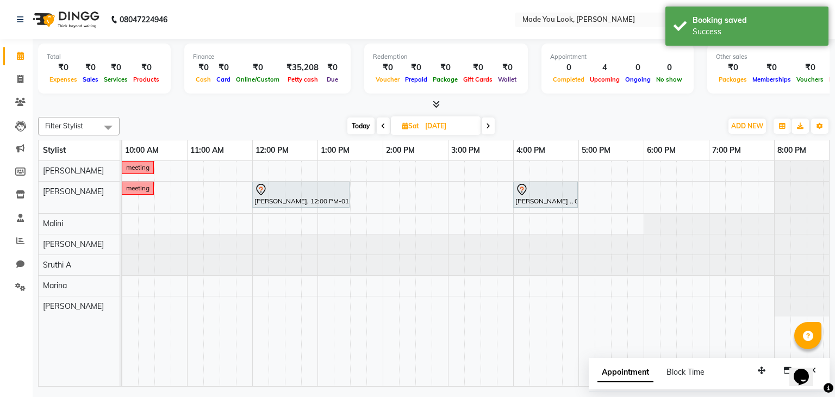
click at [384, 127] on span at bounding box center [383, 125] width 13 height 17
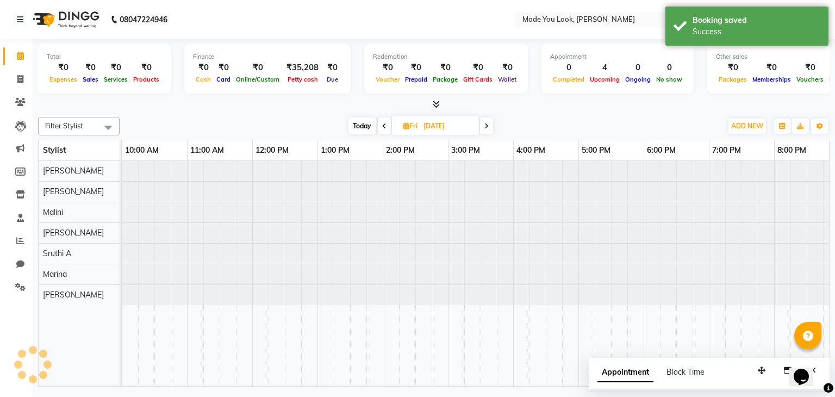
scroll to position [0, 130]
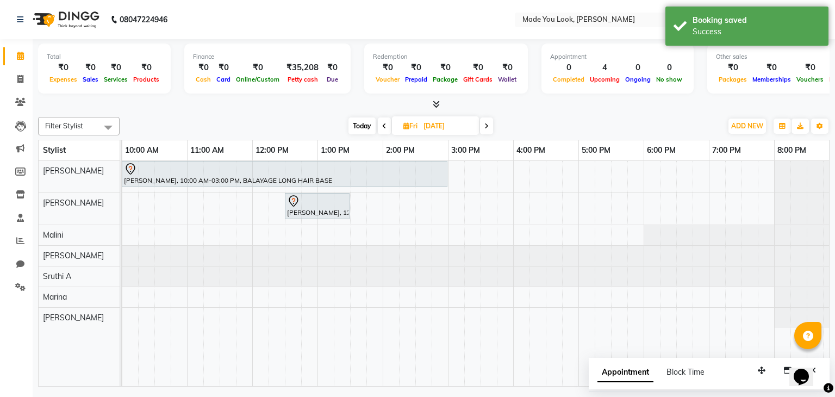
click at [384, 127] on icon at bounding box center [384, 126] width 4 height 7
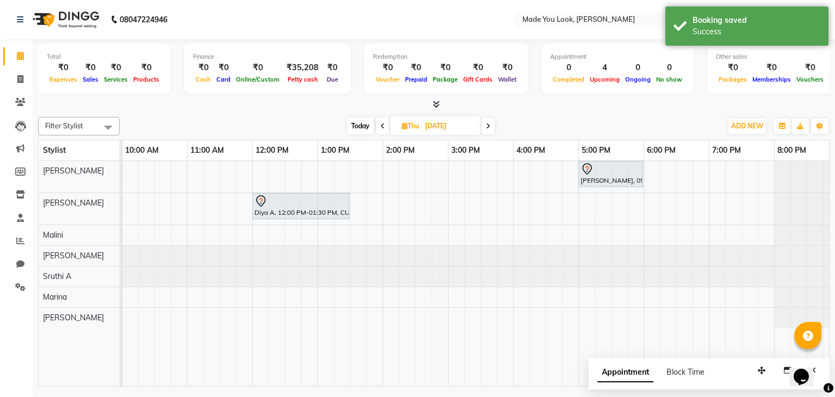
click at [380, 126] on icon at bounding box center [382, 126] width 4 height 7
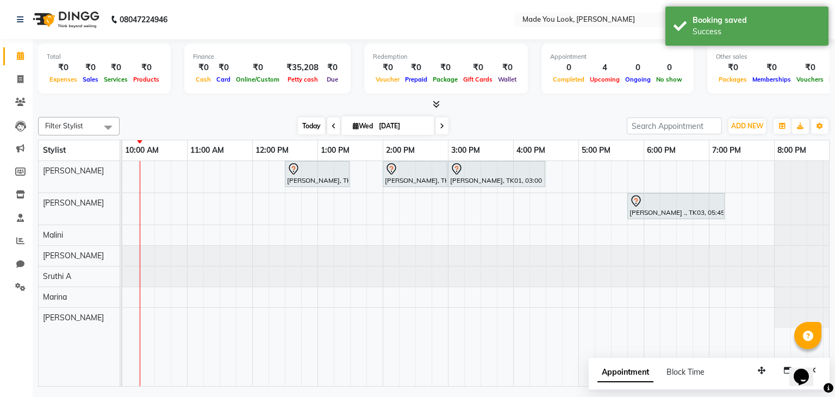
click at [312, 129] on span "Today" at bounding box center [311, 125] width 27 height 17
click at [311, 128] on span "Today" at bounding box center [311, 125] width 27 height 17
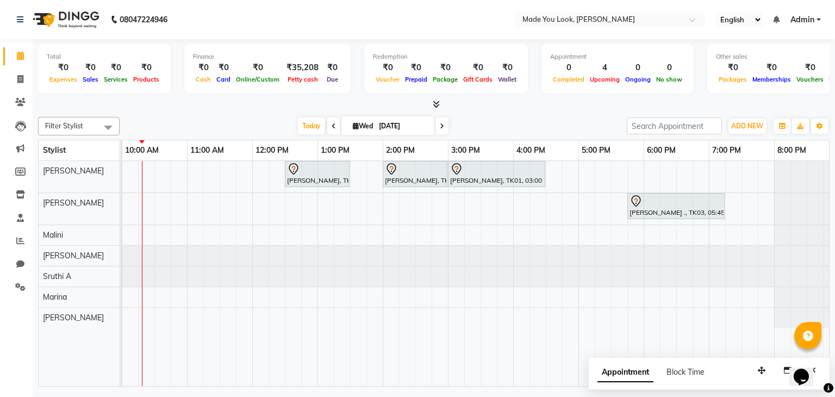
click at [441, 123] on icon at bounding box center [442, 126] width 4 height 7
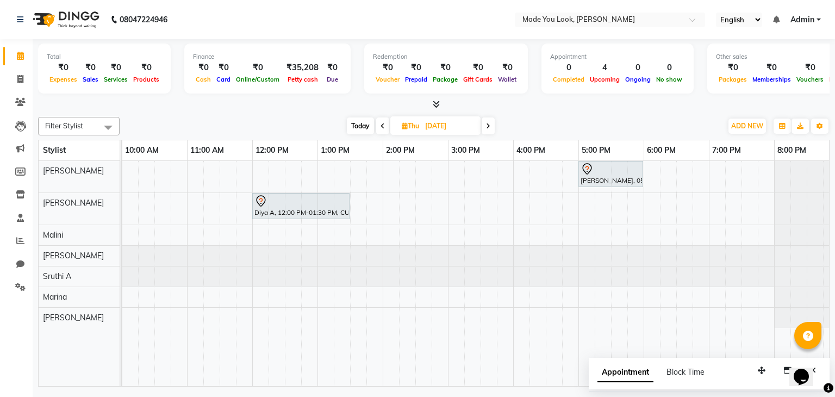
click at [363, 126] on span "Today" at bounding box center [360, 125] width 27 height 17
type input "[DATE]"
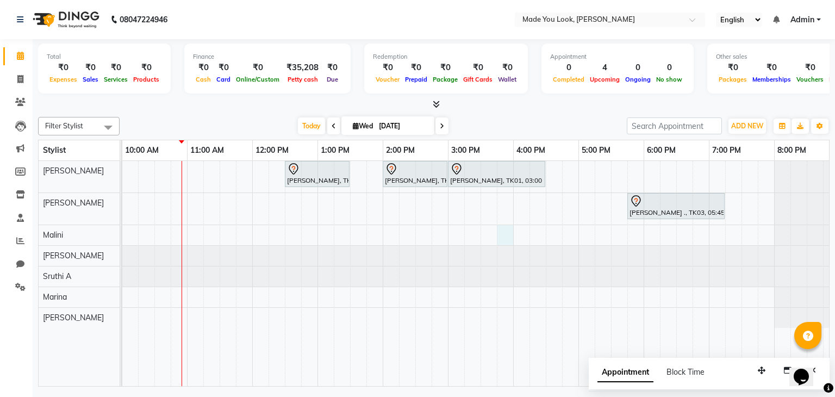
click at [504, 230] on div "[PERSON_NAME], TK02, 12:30 PM-01:30 PM, HAIRCUT [PERSON_NAME] [PERSON_NAME], TK…" at bounding box center [415, 274] width 848 height 226
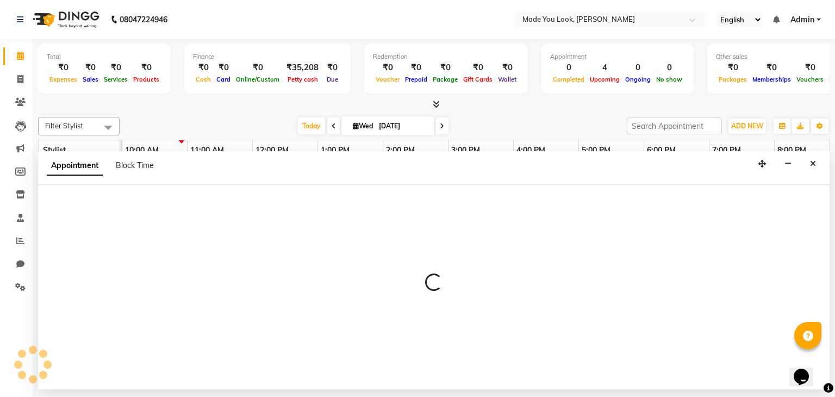
select select "84242"
select select "945"
select select "tentative"
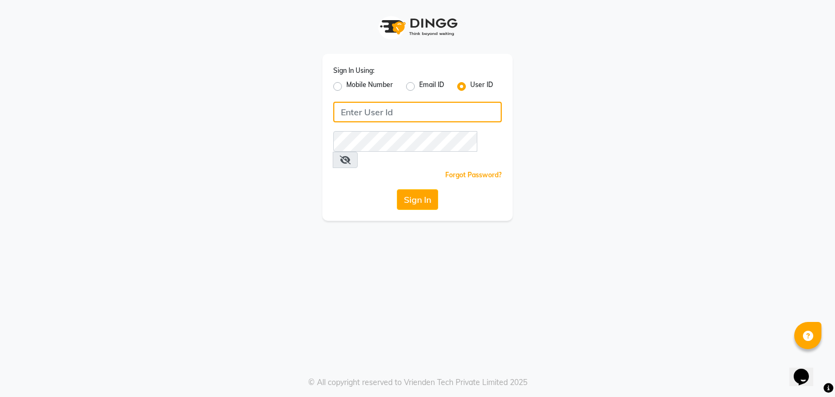
click at [446, 117] on input "Username" at bounding box center [417, 112] width 168 height 21
type input "M"
type input "madeyoulook"
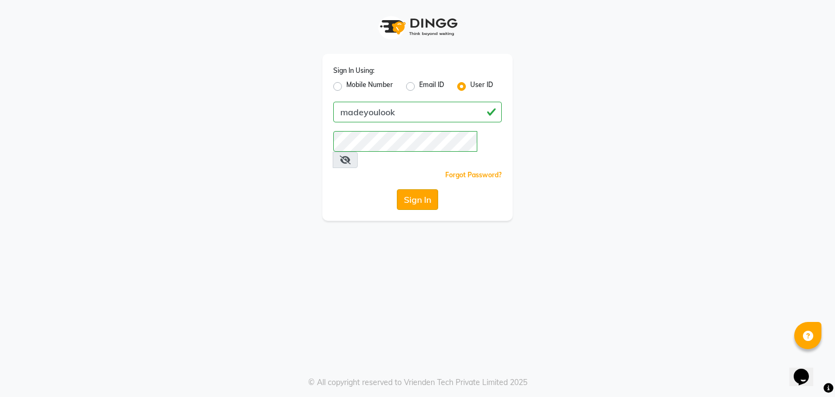
click at [429, 189] on button "Sign In" at bounding box center [417, 199] width 41 height 21
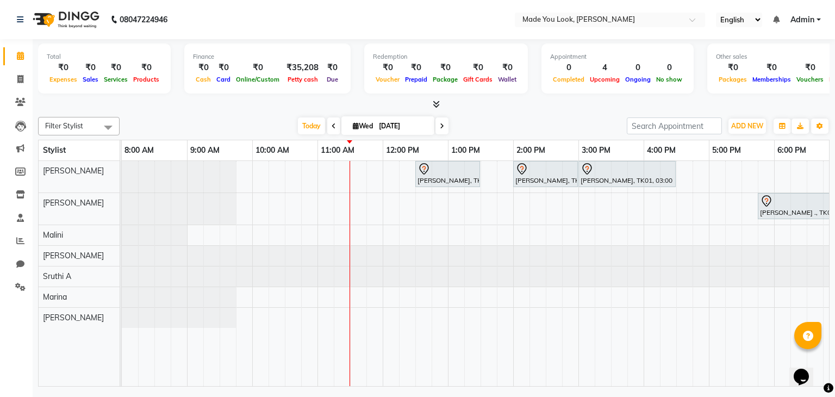
click at [334, 117] on span at bounding box center [333, 125] width 13 height 17
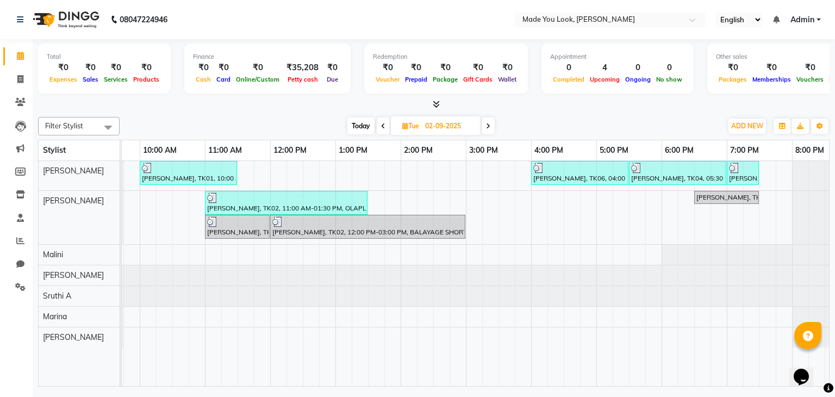
scroll to position [0, 98]
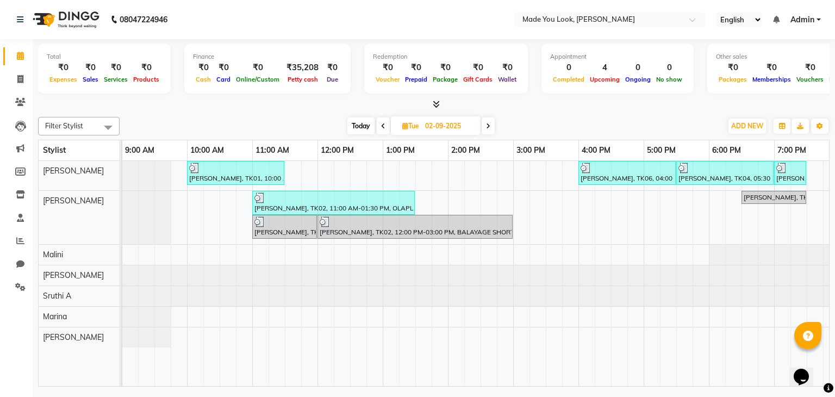
click at [383, 125] on icon at bounding box center [383, 126] width 4 height 7
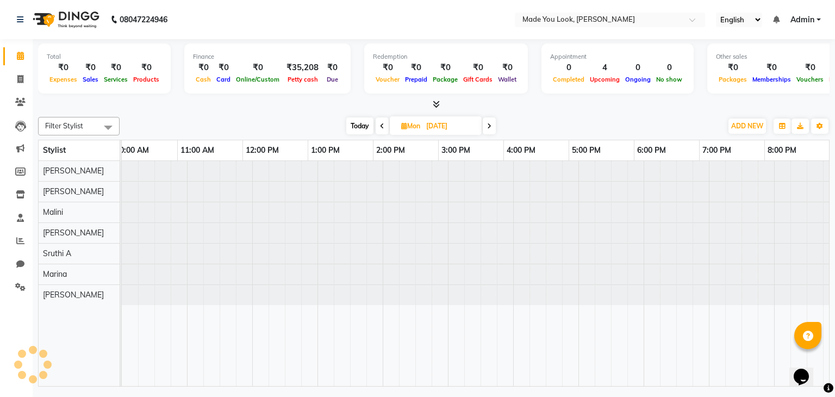
scroll to position [0, 140]
click at [380, 127] on icon at bounding box center [382, 126] width 4 height 7
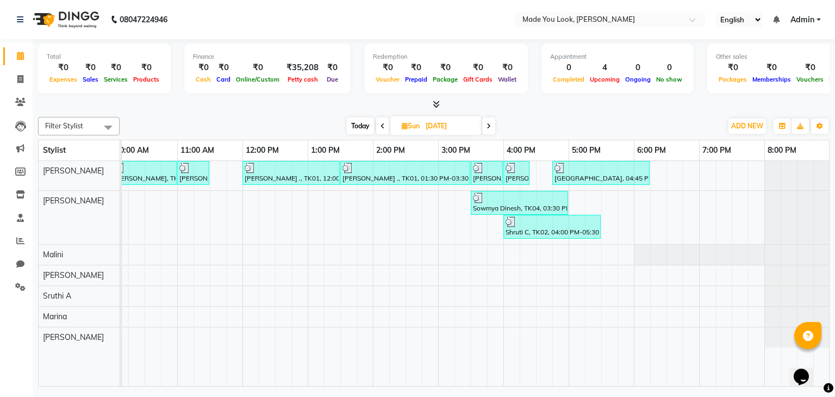
click at [489, 124] on icon at bounding box center [488, 126] width 4 height 7
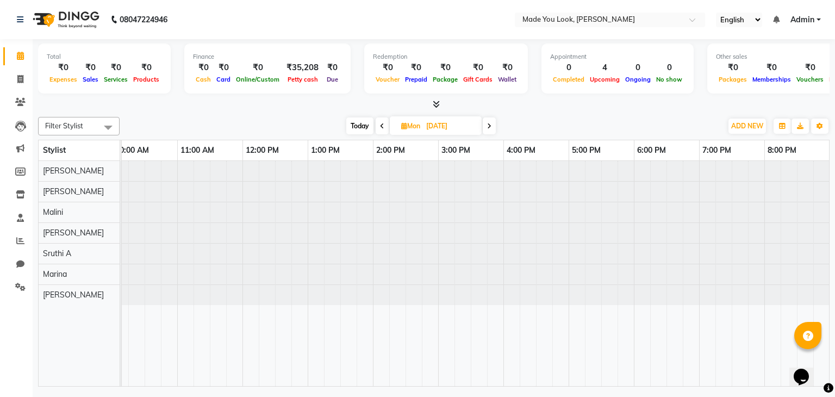
click at [491, 126] on span at bounding box center [489, 125] width 13 height 17
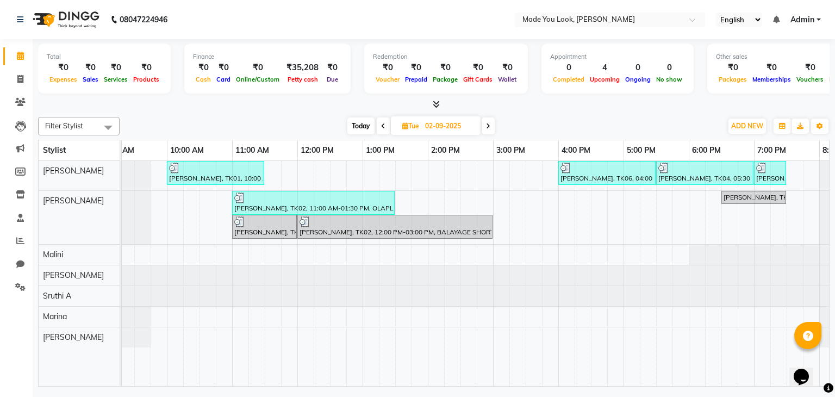
click at [383, 117] on span at bounding box center [383, 125] width 13 height 17
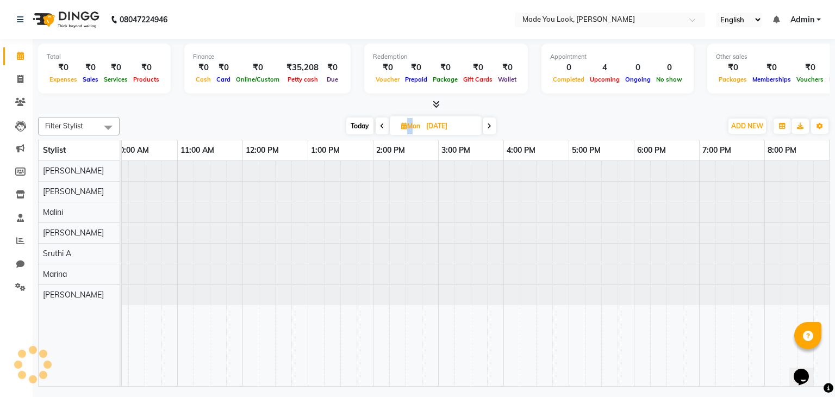
click at [383, 117] on span at bounding box center [381, 125] width 13 height 17
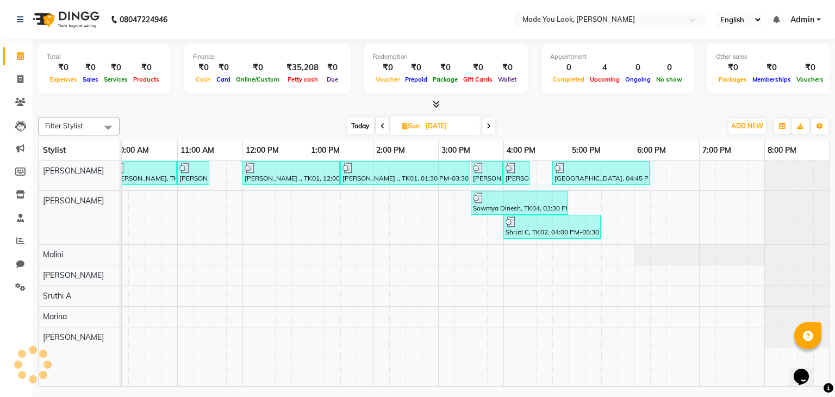
click at [385, 117] on span at bounding box center [382, 125] width 13 height 17
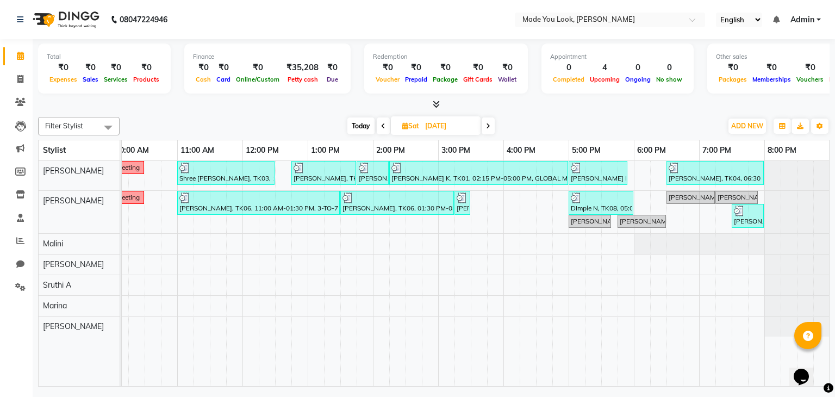
click at [489, 126] on icon at bounding box center [488, 126] width 4 height 7
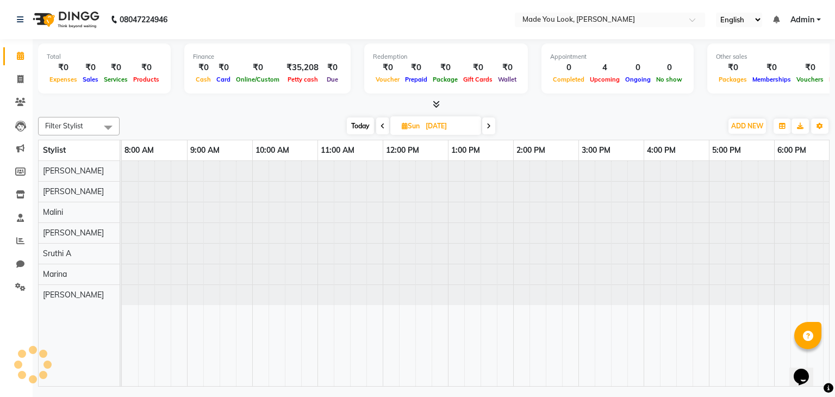
scroll to position [0, 140]
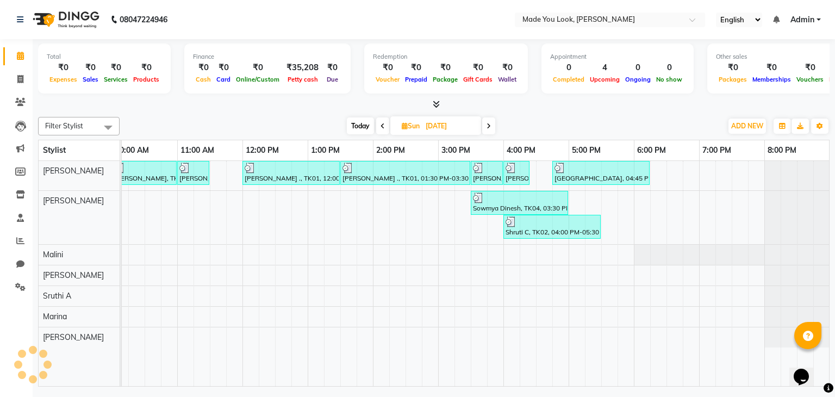
click at [489, 126] on icon at bounding box center [488, 126] width 4 height 7
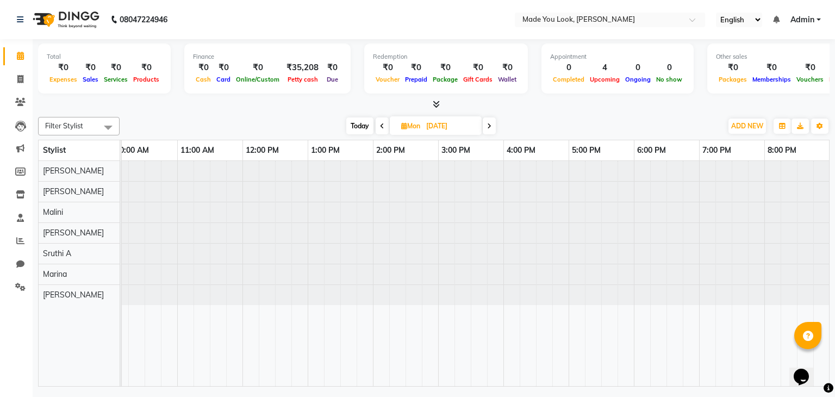
click at [489, 126] on icon at bounding box center [489, 126] width 4 height 7
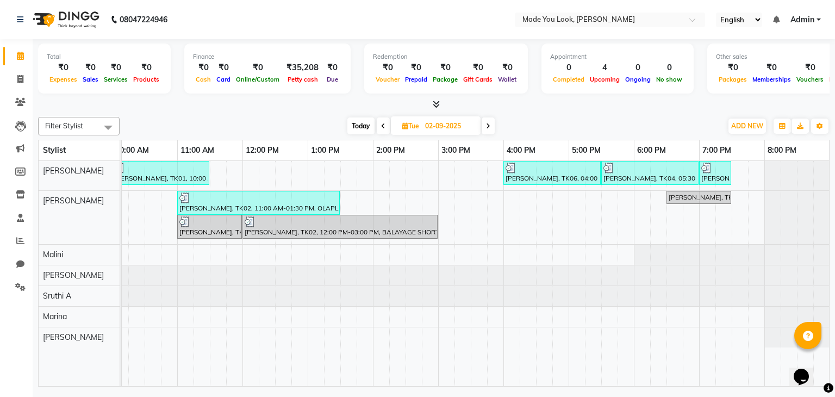
click at [491, 122] on span at bounding box center [487, 125] width 13 height 17
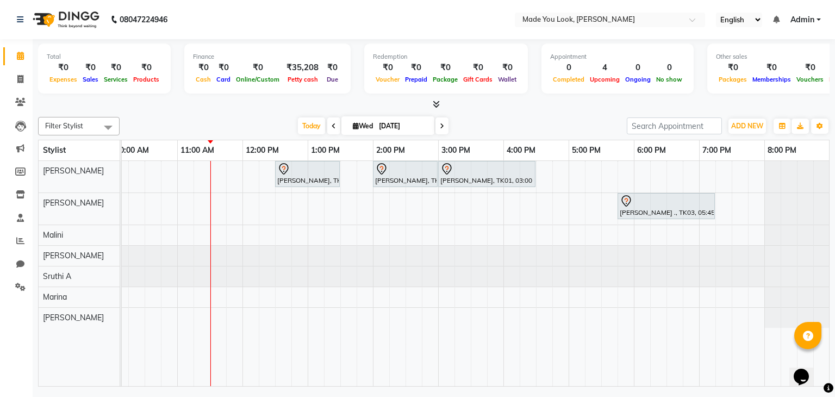
click at [328, 129] on span at bounding box center [333, 125] width 13 height 17
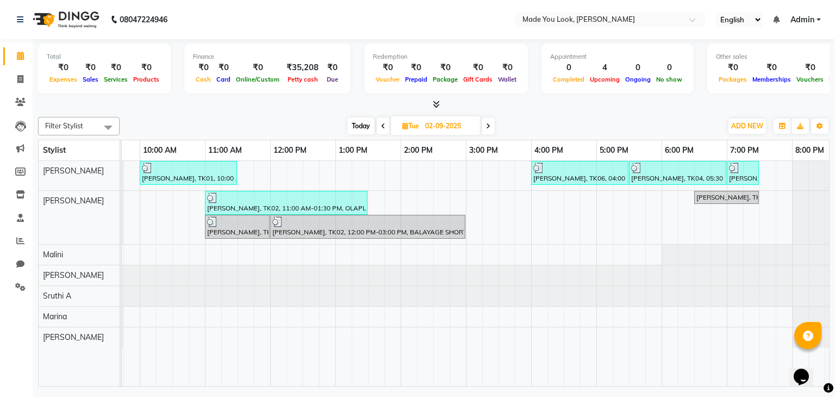
scroll to position [0, 93]
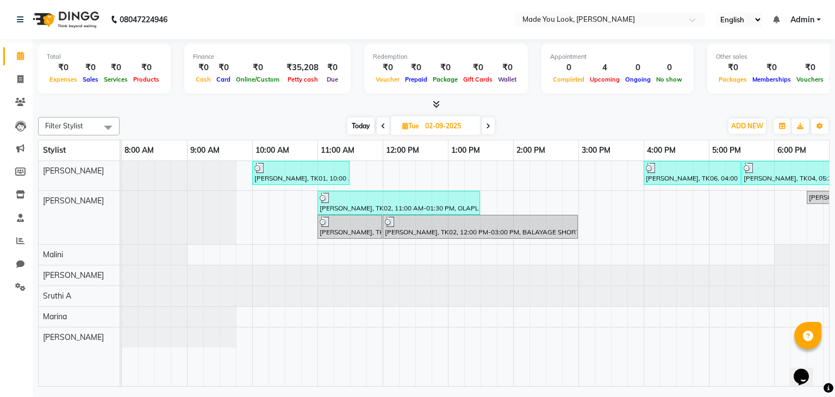
click at [492, 118] on span at bounding box center [487, 125] width 13 height 17
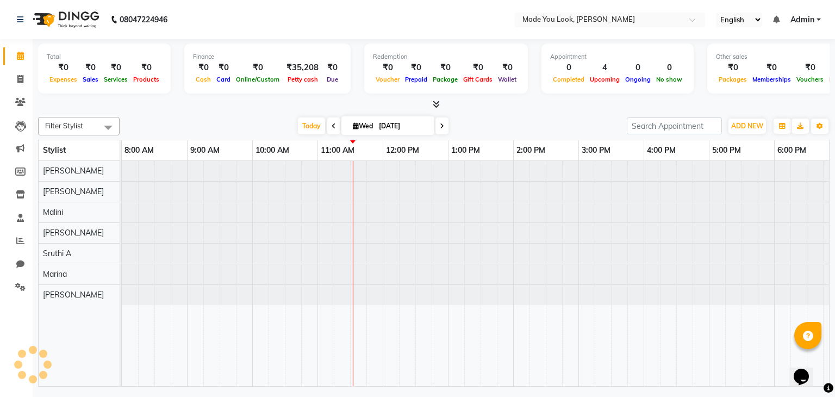
scroll to position [0, 140]
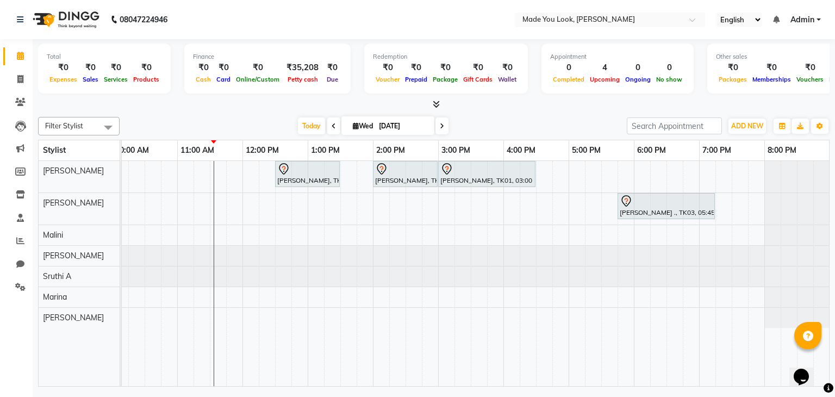
click at [331, 128] on span at bounding box center [333, 125] width 13 height 17
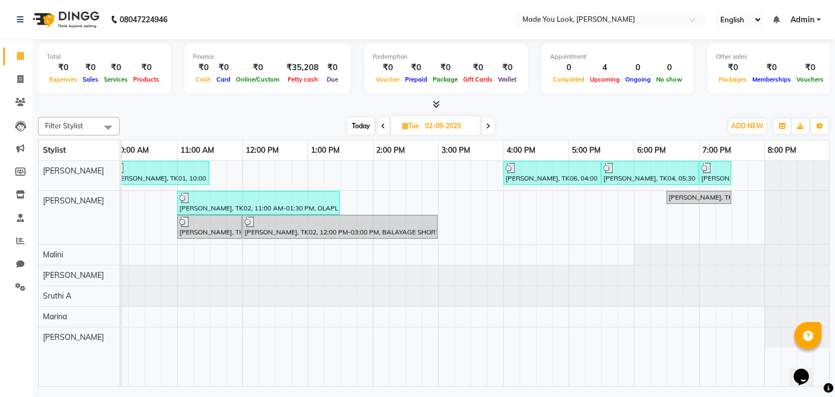
click at [483, 126] on span at bounding box center [487, 125] width 13 height 17
type input "[DATE]"
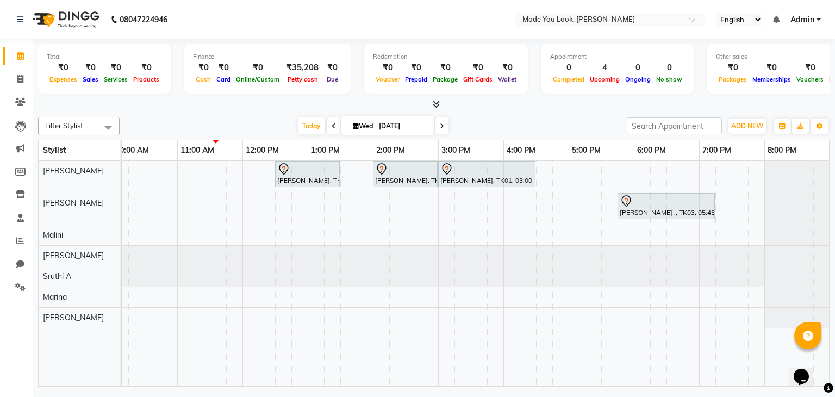
click at [437, 104] on icon at bounding box center [436, 104] width 7 height 8
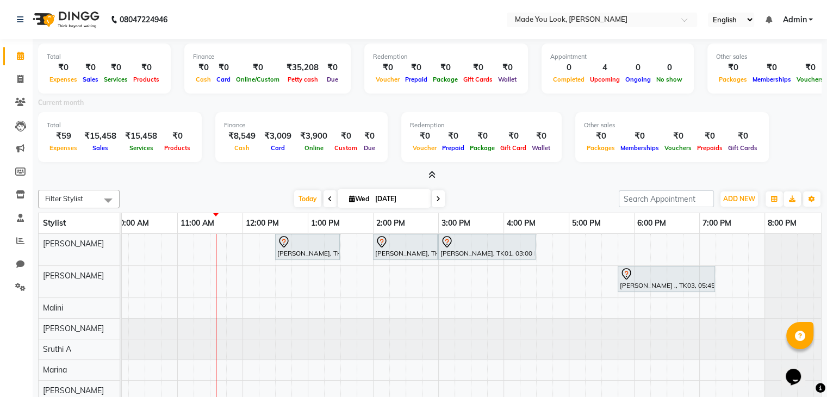
click at [431, 174] on icon at bounding box center [431, 175] width 7 height 8
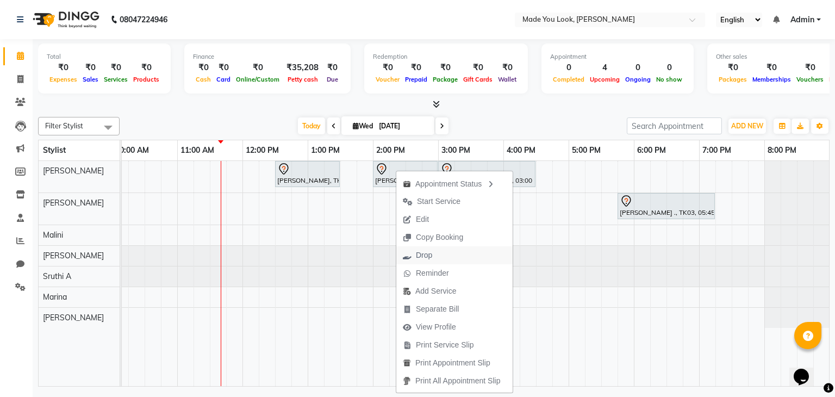
click at [424, 256] on span "Drop" at bounding box center [424, 254] width 16 height 11
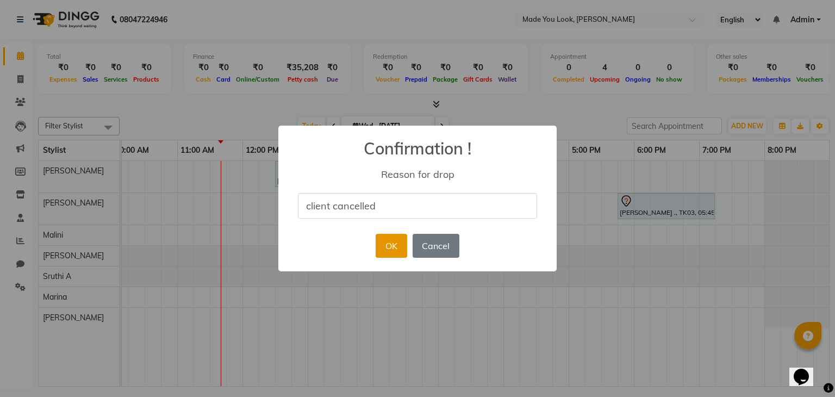
type input "client cancelled"
click at [389, 241] on button "OK" at bounding box center [390, 246] width 31 height 24
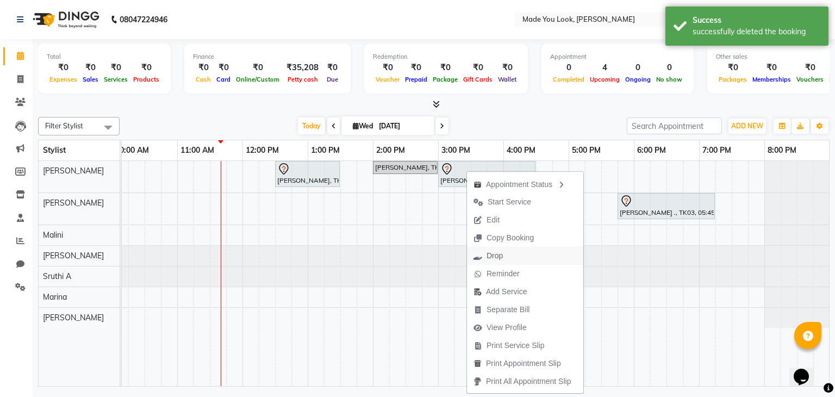
click at [498, 254] on span "Drop" at bounding box center [494, 255] width 16 height 11
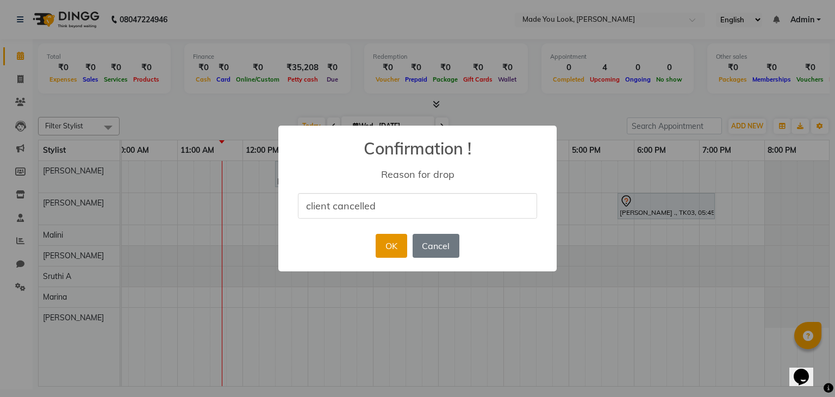
type input "client cancelled"
click at [387, 243] on button "OK" at bounding box center [390, 246] width 31 height 24
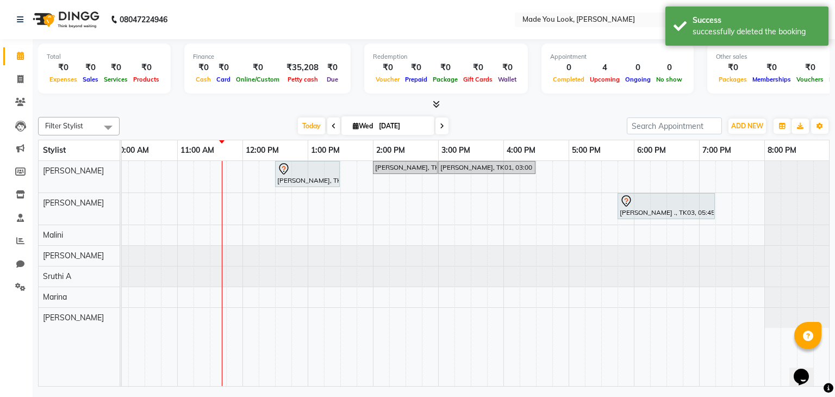
click at [441, 126] on icon at bounding box center [442, 126] width 4 height 7
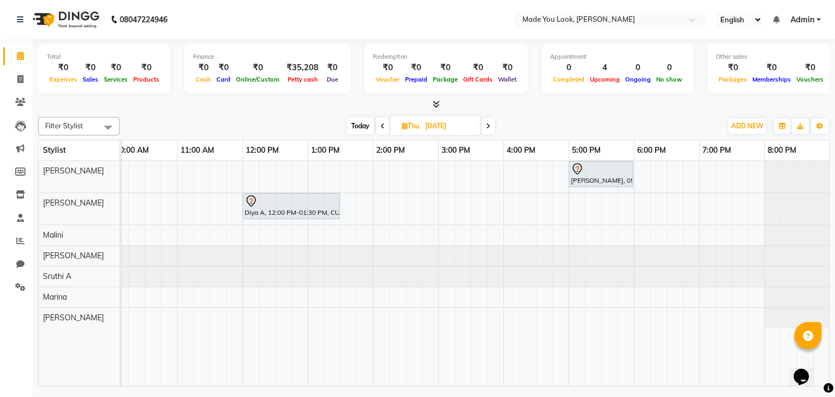
click at [381, 123] on icon at bounding box center [382, 126] width 4 height 7
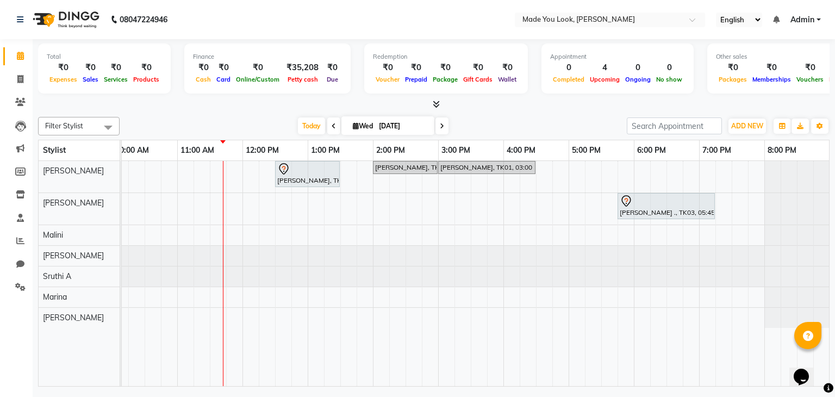
click at [443, 126] on span at bounding box center [441, 125] width 13 height 17
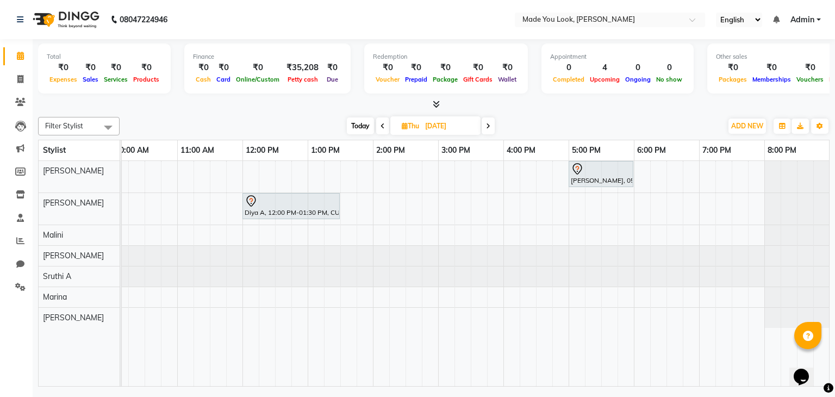
click at [386, 128] on span at bounding box center [382, 125] width 13 height 17
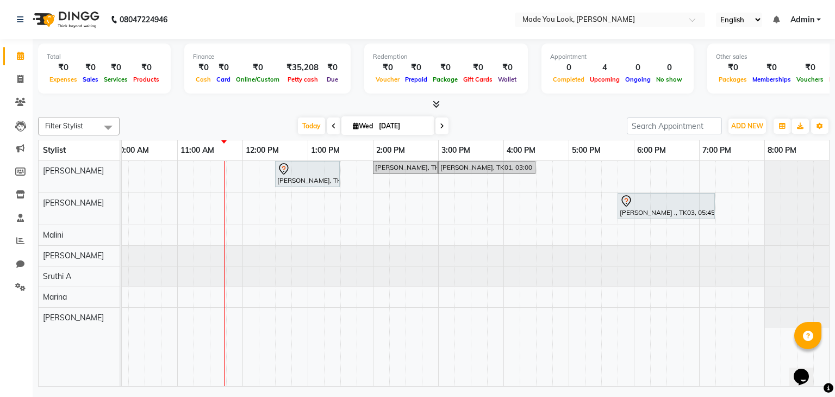
click at [441, 123] on icon at bounding box center [442, 126] width 4 height 7
type input "[DATE]"
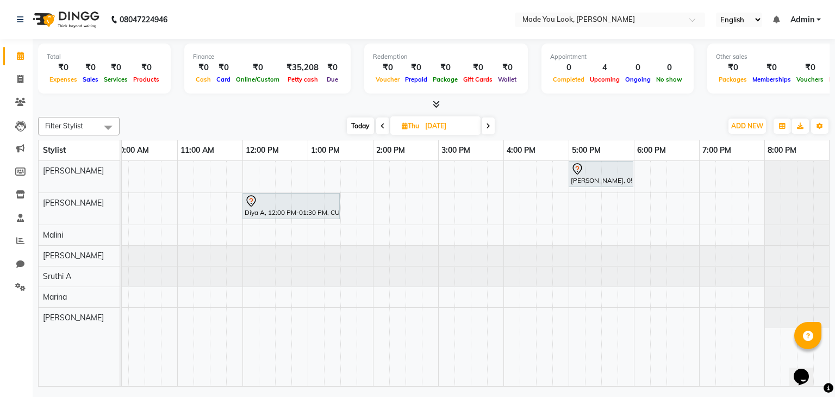
click at [248, 168] on div "[PERSON_NAME], 05:00 PM-06:00 PM, HAIRCUT [PERSON_NAME] Diya A, 12:00 PM-01:30 …" at bounding box center [406, 274] width 848 height 226
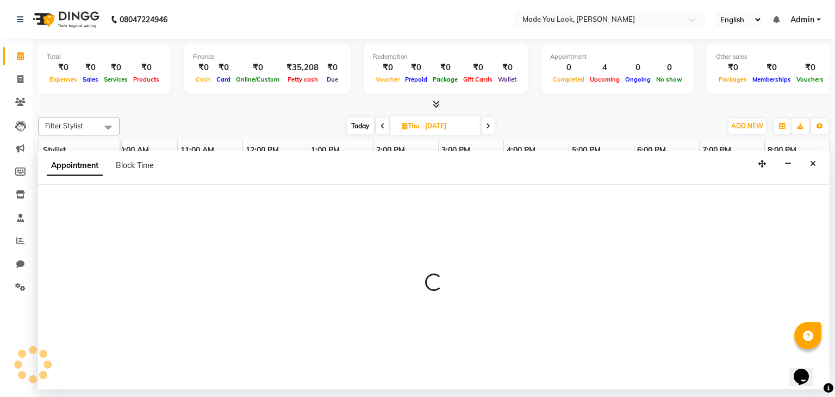
select select "83312"
select select "720"
select select "tentative"
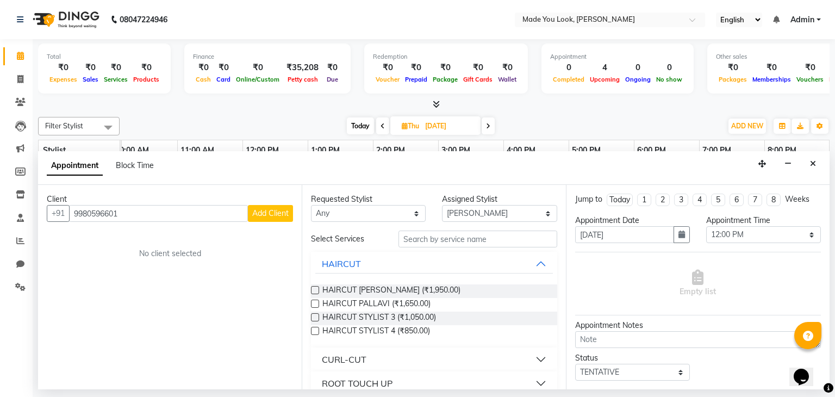
type input "9980596601"
click at [259, 211] on span "Add Client" at bounding box center [270, 213] width 36 height 10
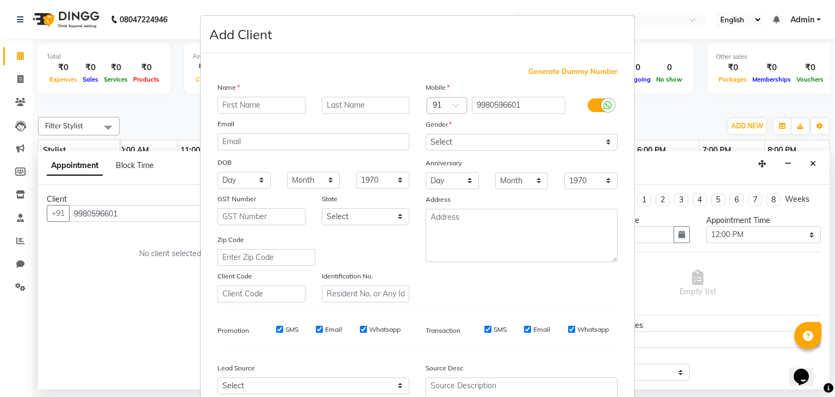
click at [277, 130] on div "Email" at bounding box center [313, 125] width 208 height 15
click at [280, 107] on input "text" at bounding box center [261, 105] width 88 height 17
type input "Mithila"
click at [335, 98] on input "text" at bounding box center [366, 105] width 88 height 17
type input "K"
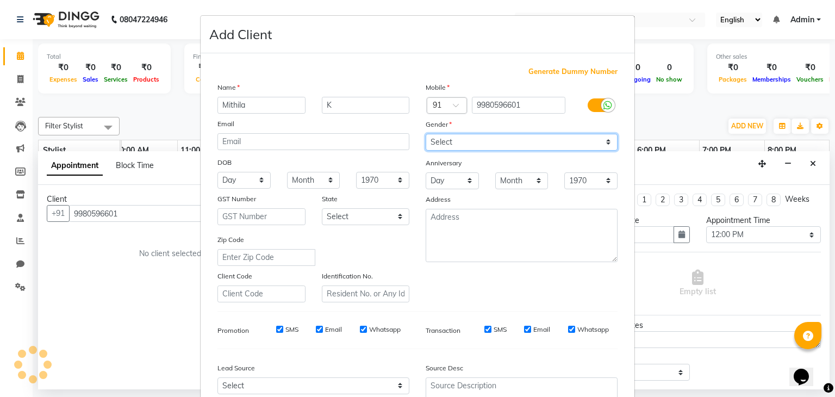
click at [603, 139] on select "Select [DEMOGRAPHIC_DATA] [DEMOGRAPHIC_DATA] Other Prefer Not To Say" at bounding box center [521, 142] width 192 height 17
select select "[DEMOGRAPHIC_DATA]"
click at [425, 134] on select "Select [DEMOGRAPHIC_DATA] [DEMOGRAPHIC_DATA] Other Prefer Not To Say" at bounding box center [521, 142] width 192 height 17
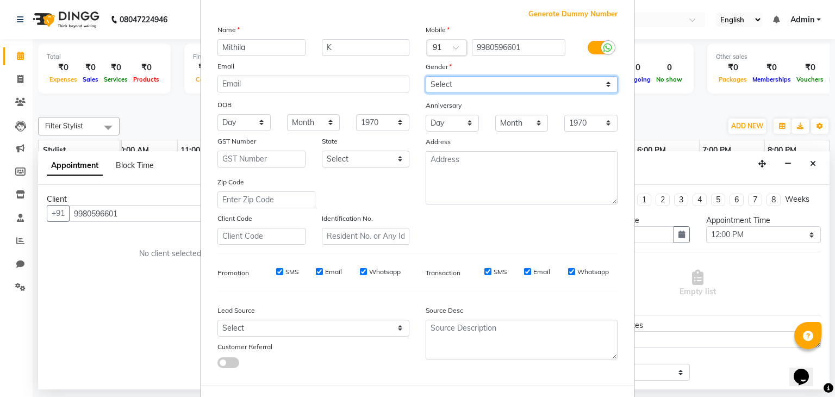
scroll to position [109, 0]
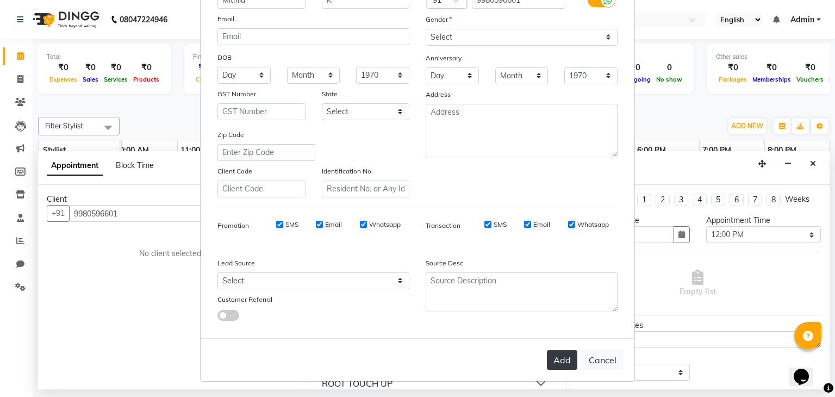
click at [556, 359] on button "Add" at bounding box center [562, 360] width 30 height 20
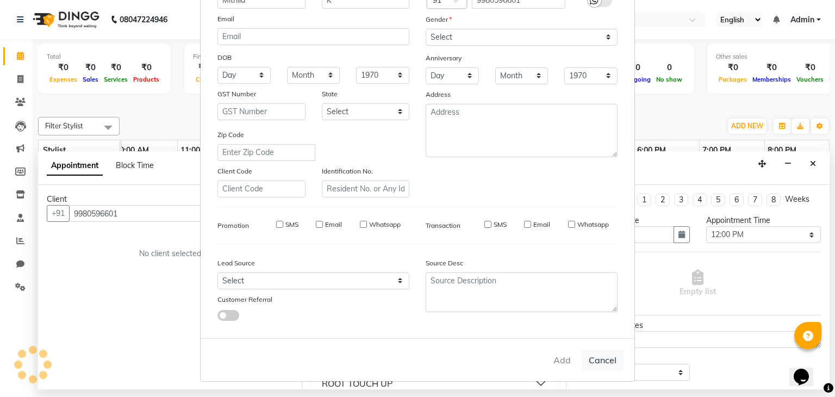
select select
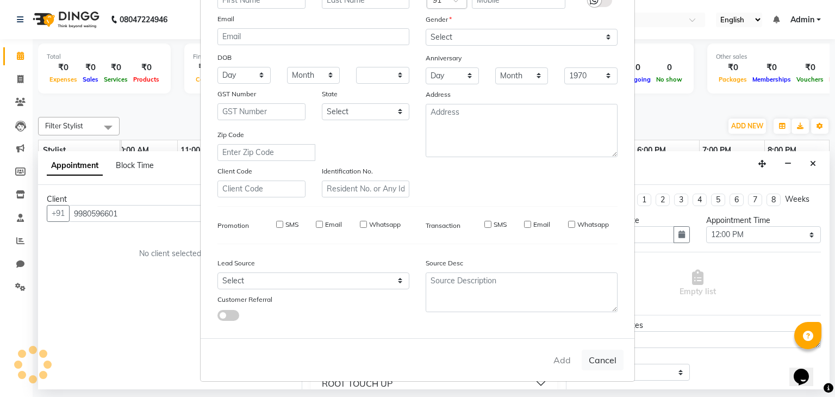
select select
checkbox input "false"
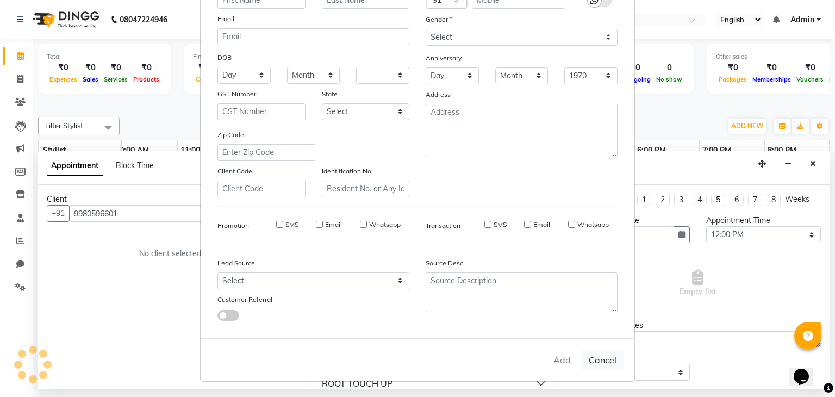
checkbox input "false"
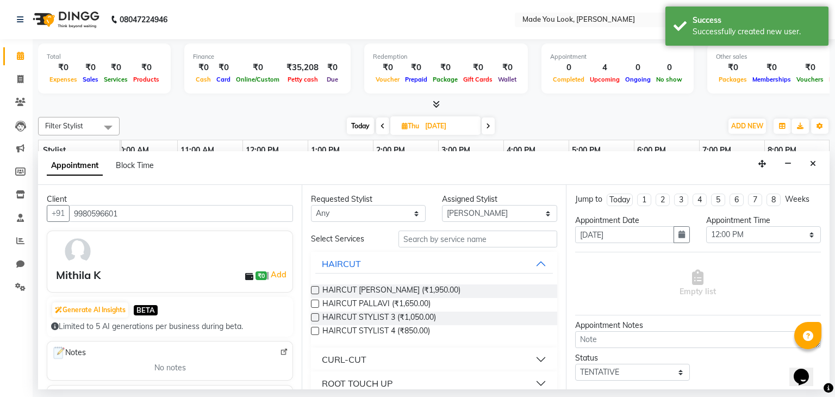
click at [313, 287] on label at bounding box center [315, 290] width 8 height 8
click at [313, 287] on input "checkbox" at bounding box center [314, 290] width 7 height 7
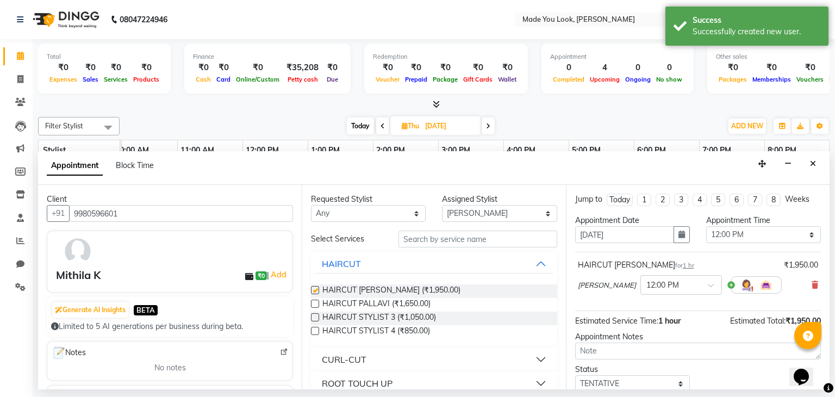
checkbox input "false"
click at [411, 207] on select "Any [PERSON_NAME] [PERSON_NAME] Devi [PERSON_NAME] [PERSON_NAME] A" at bounding box center [368, 213] width 115 height 17
select select "83312"
click at [311, 205] on select "Any [PERSON_NAME] [PERSON_NAME] Devi [PERSON_NAME] [PERSON_NAME] A" at bounding box center [368, 213] width 115 height 17
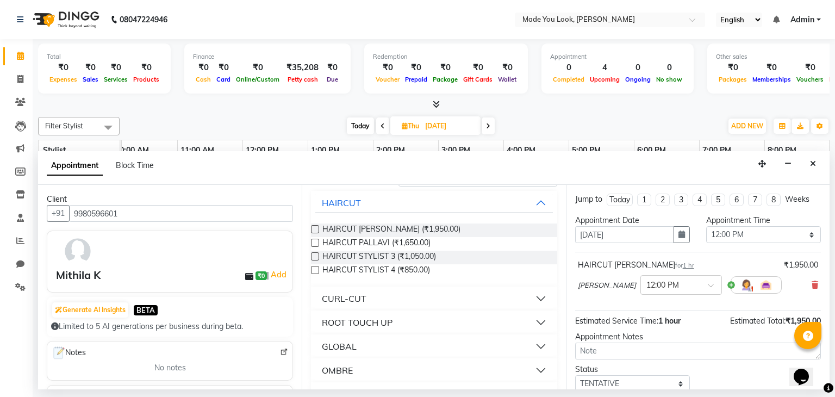
scroll to position [0, 0]
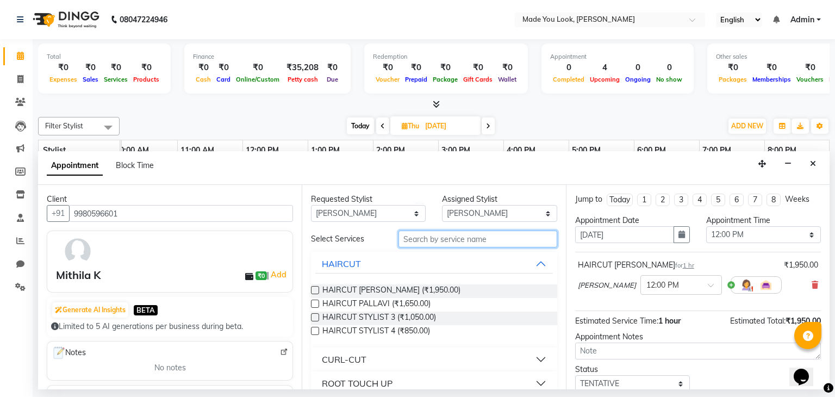
click at [451, 234] on input "text" at bounding box center [477, 238] width 159 height 17
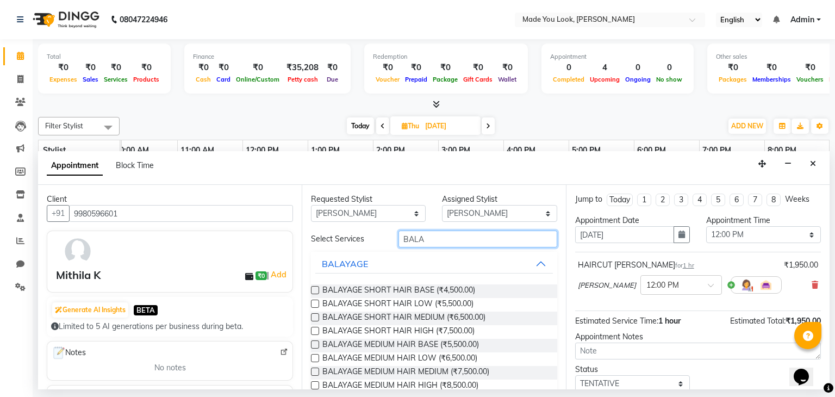
type input "BALA"
click at [315, 287] on label at bounding box center [315, 290] width 8 height 8
click at [315, 287] on input "checkbox" at bounding box center [314, 290] width 7 height 7
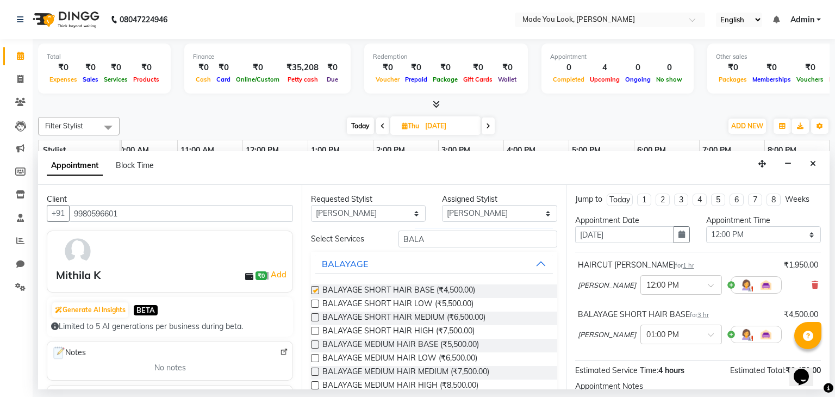
checkbox input "false"
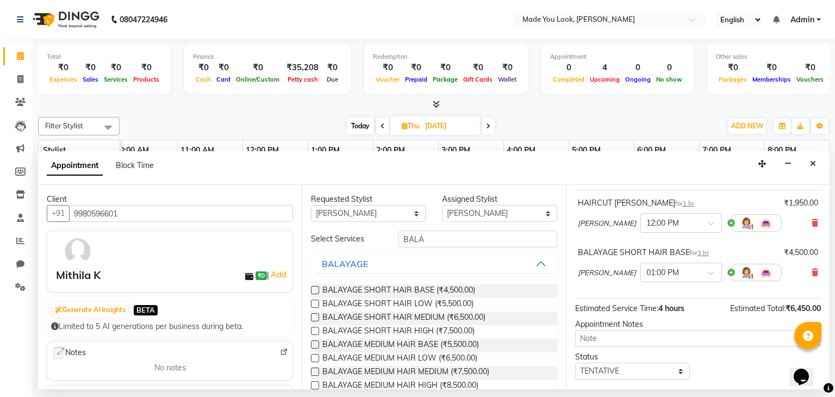
scroll to position [109, 0]
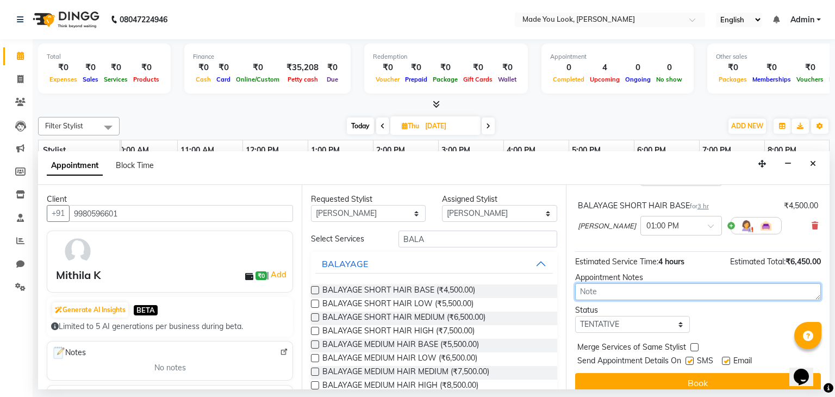
click at [585, 286] on textarea at bounding box center [698, 291] width 246 height 17
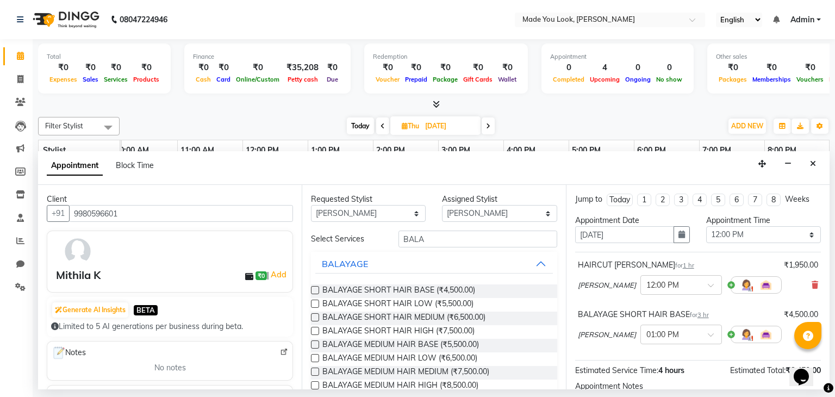
scroll to position [120, 0]
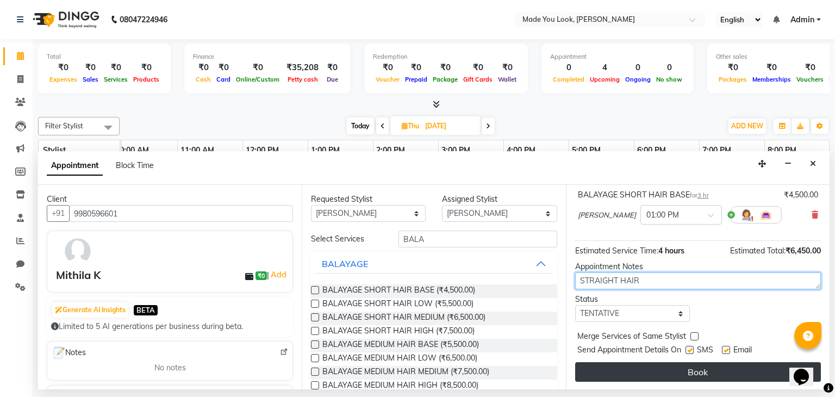
type textarea "STRAIGHT HAIR"
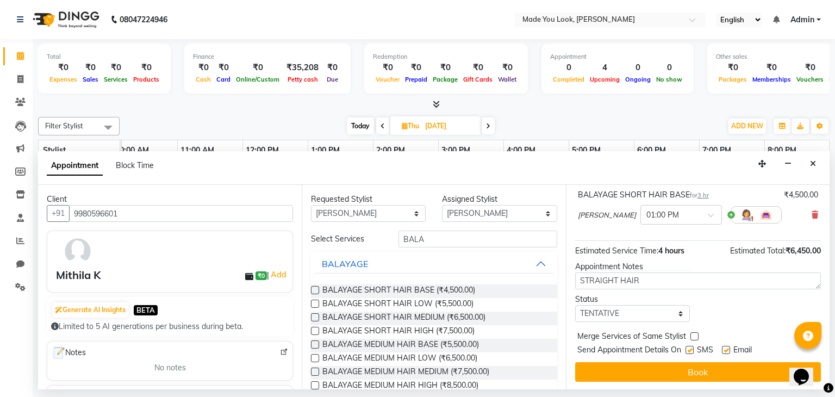
click at [655, 368] on button "Book" at bounding box center [698, 372] width 246 height 20
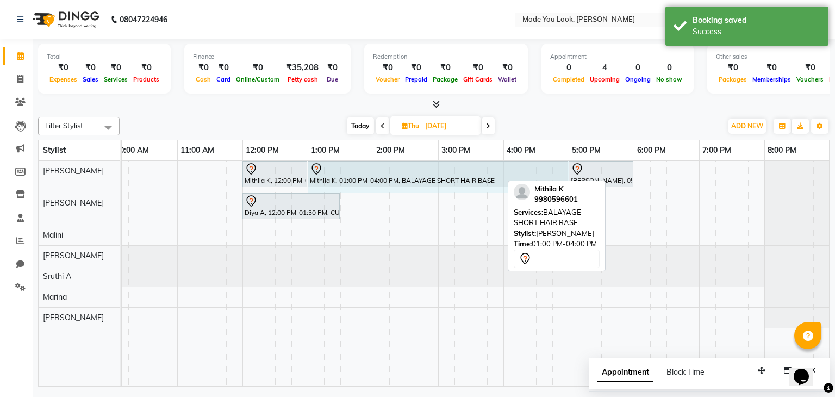
drag, startPoint x: 500, startPoint y: 170, endPoint x: 561, endPoint y: 174, distance: 60.5
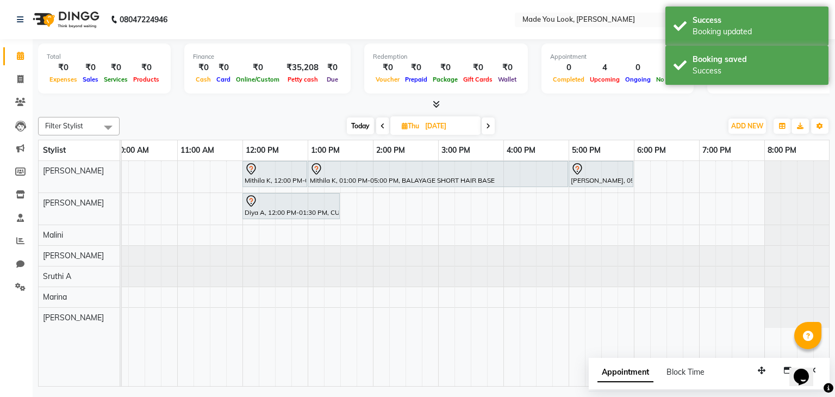
click at [380, 123] on icon at bounding box center [382, 126] width 4 height 7
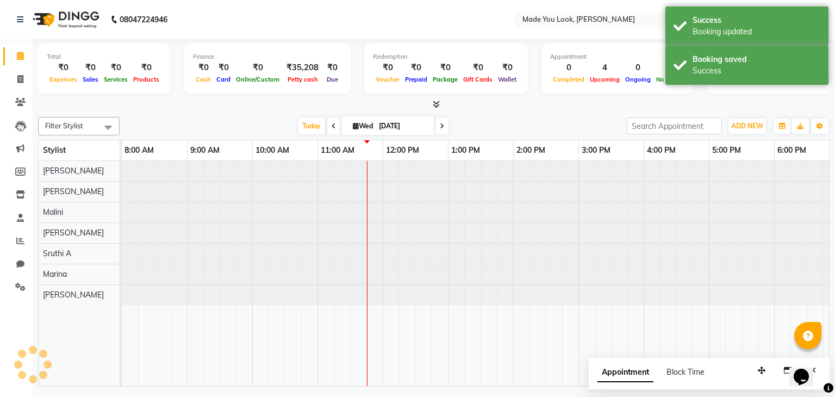
scroll to position [0, 140]
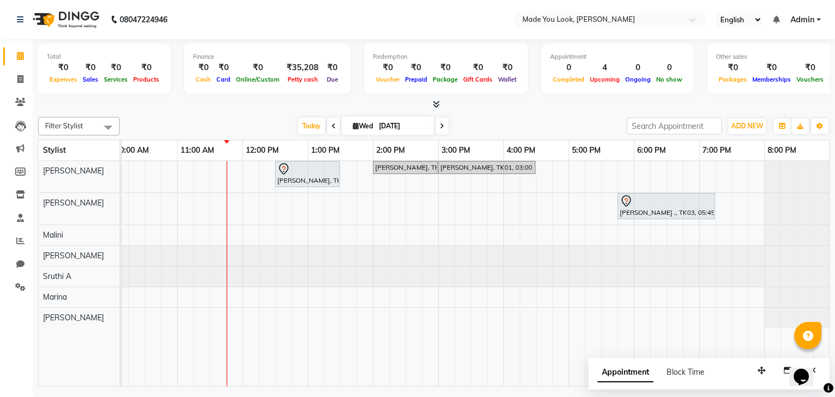
click at [444, 120] on span at bounding box center [441, 125] width 13 height 17
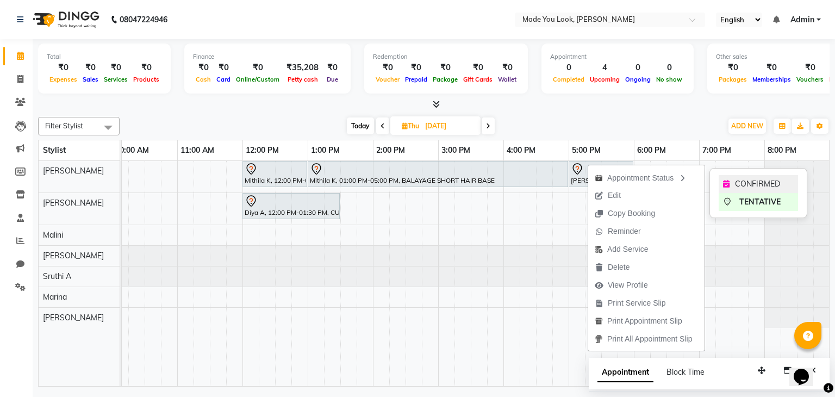
click at [728, 184] on icon at bounding box center [726, 184] width 7 height 8
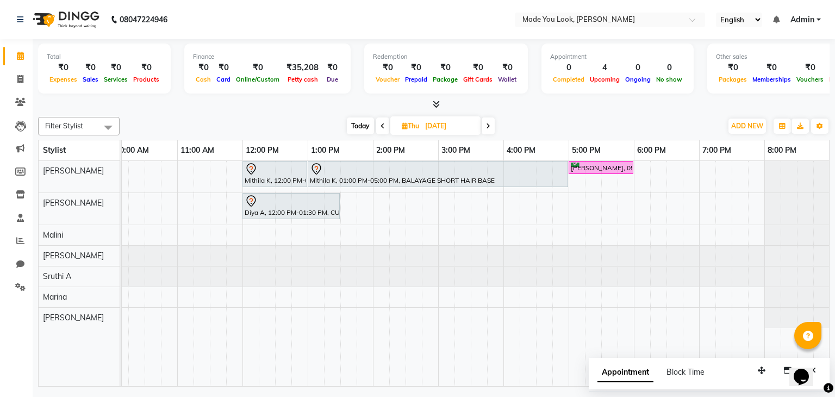
drag, startPoint x: 470, startPoint y: 342, endPoint x: 416, endPoint y: 328, distance: 55.8
click at [416, 328] on td at bounding box center [413, 274] width 16 height 226
click at [383, 121] on span at bounding box center [382, 125] width 13 height 17
type input "[DATE]"
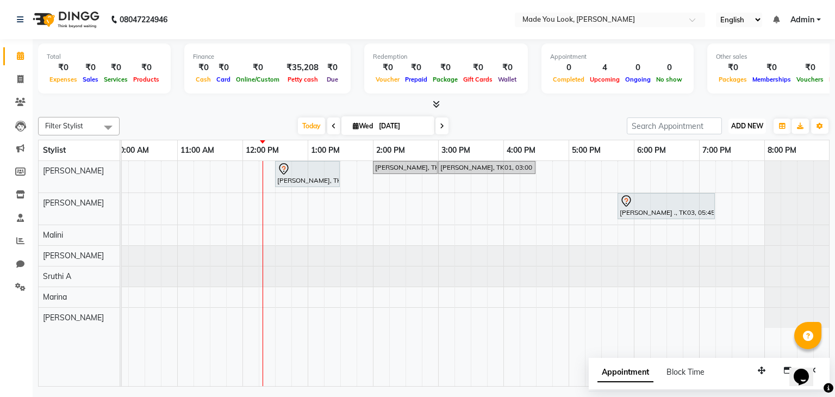
click at [743, 123] on span "ADD NEW" at bounding box center [747, 126] width 32 height 8
drag, startPoint x: 718, startPoint y: 149, endPoint x: 681, endPoint y: 153, distance: 37.7
click at [718, 149] on button "Add Appointment" at bounding box center [722, 146] width 86 height 14
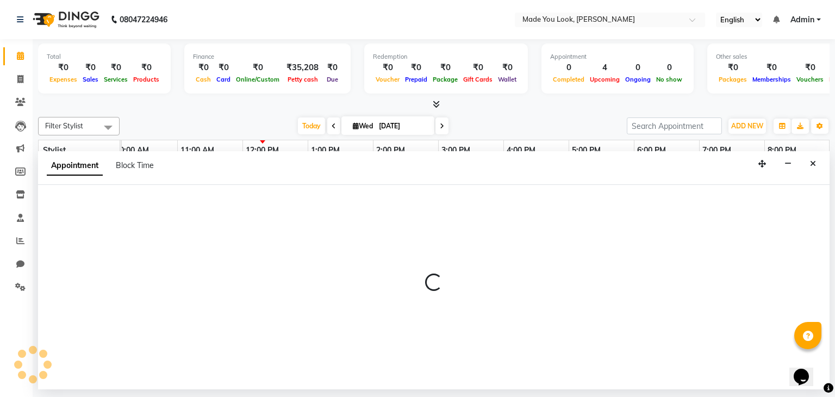
select select "540"
select select "tentative"
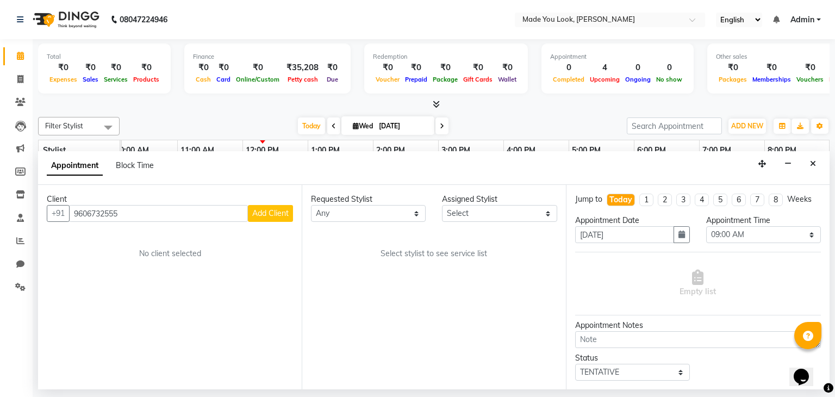
type input "9606732555"
click at [267, 215] on span "Add Client" at bounding box center [270, 213] width 36 height 10
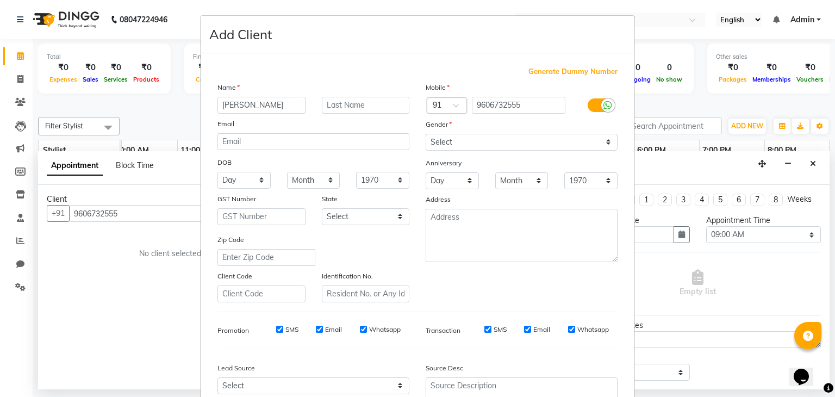
click at [220, 104] on input "[PERSON_NAME]" at bounding box center [261, 105] width 88 height 17
click at [233, 105] on input "[PERSON_NAME]" at bounding box center [261, 105] width 88 height 17
type input "[PERSON_NAME]"
click at [355, 105] on input "text" at bounding box center [366, 105] width 88 height 17
type input "w"
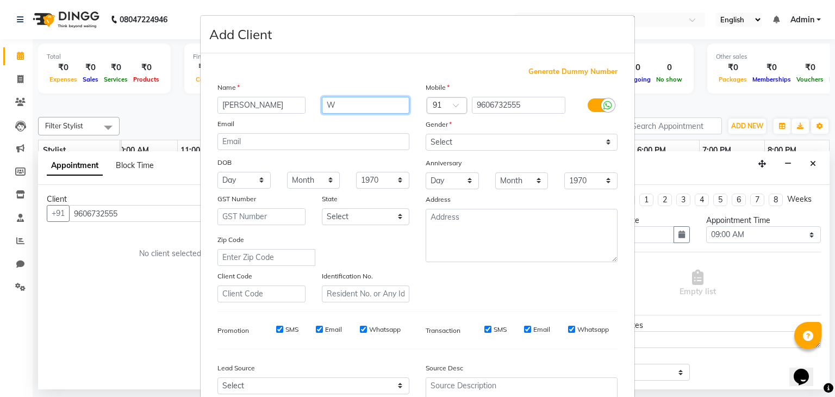
type input "W"
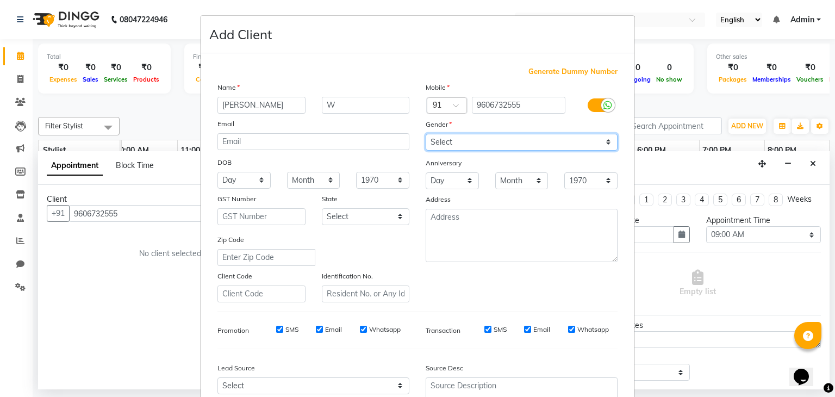
click at [603, 141] on select "Select [DEMOGRAPHIC_DATA] [DEMOGRAPHIC_DATA] Other Prefer Not To Say" at bounding box center [521, 142] width 192 height 17
select select "[DEMOGRAPHIC_DATA]"
click at [425, 134] on select "Select [DEMOGRAPHIC_DATA] [DEMOGRAPHIC_DATA] Other Prefer Not To Say" at bounding box center [521, 142] width 192 height 17
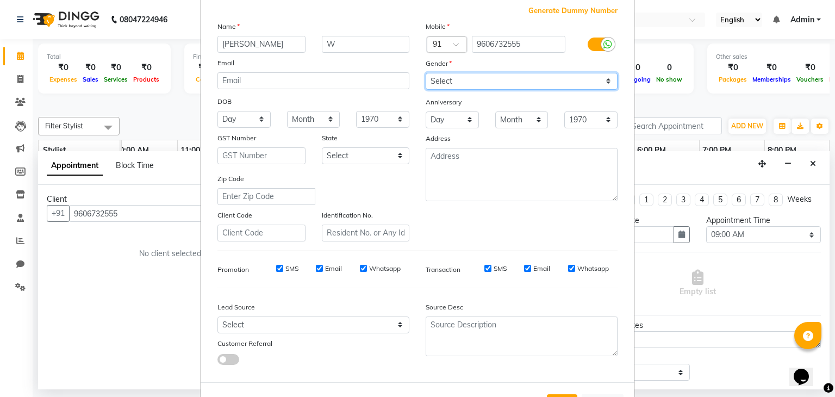
scroll to position [110, 0]
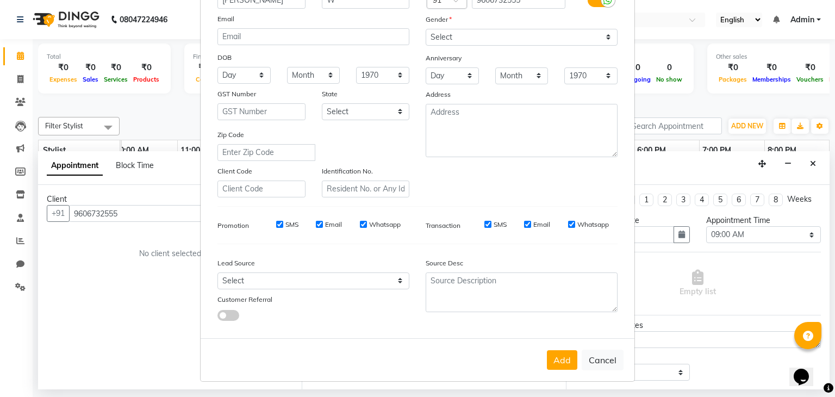
click at [559, 361] on button "Add" at bounding box center [562, 360] width 30 height 20
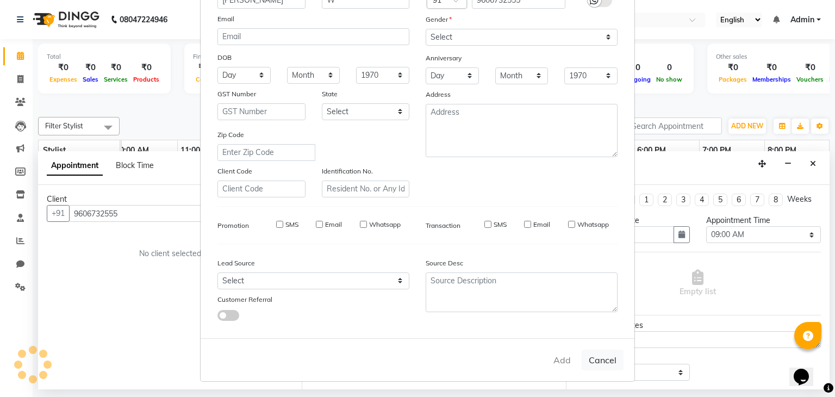
select select
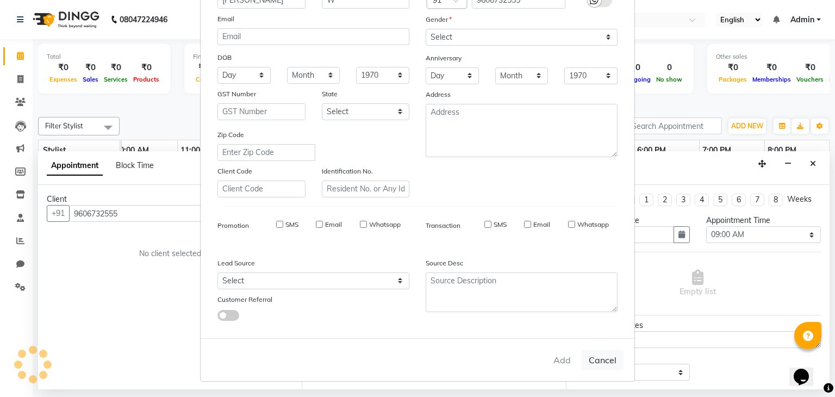
select select
checkbox input "false"
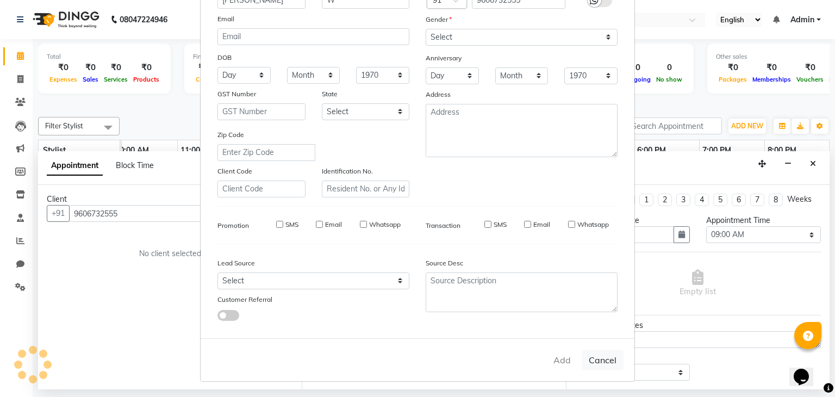
checkbox input "false"
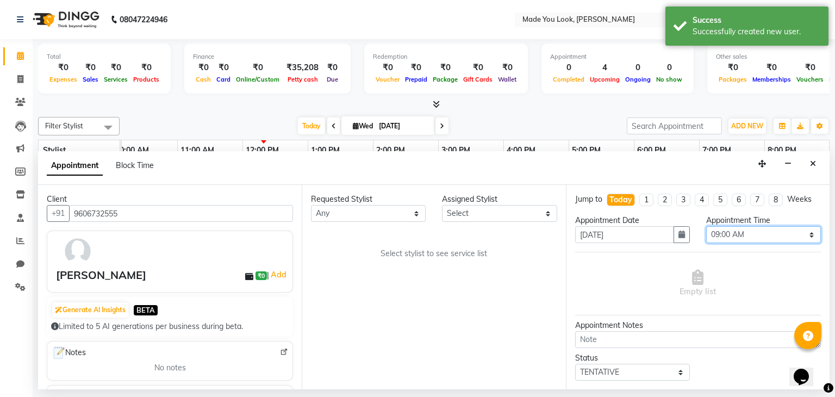
click at [798, 233] on select "Select 09:00 AM 09:15 AM 09:30 AM 09:45 AM 10:00 AM 10:15 AM 10:30 AM 10:45 AM …" at bounding box center [763, 234] width 115 height 17
click at [417, 216] on select "Any [PERSON_NAME] [PERSON_NAME] Devi [PERSON_NAME] [PERSON_NAME] A" at bounding box center [368, 213] width 115 height 17
select select "83313"
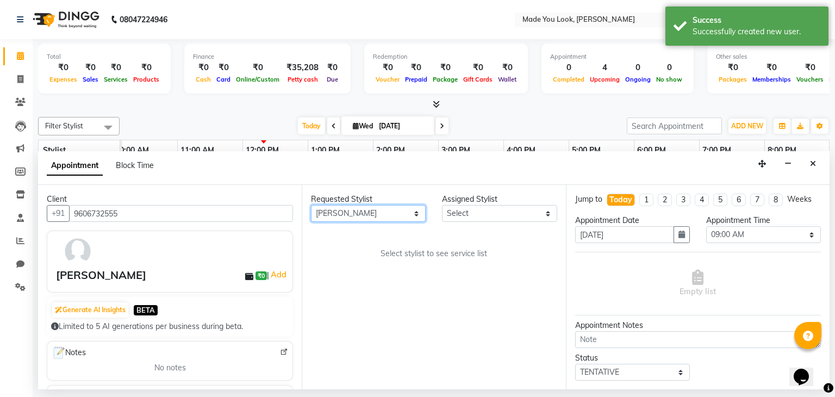
click at [311, 205] on select "Any [PERSON_NAME] [PERSON_NAME] Devi [PERSON_NAME] [PERSON_NAME] A" at bounding box center [368, 213] width 115 height 17
select select "83313"
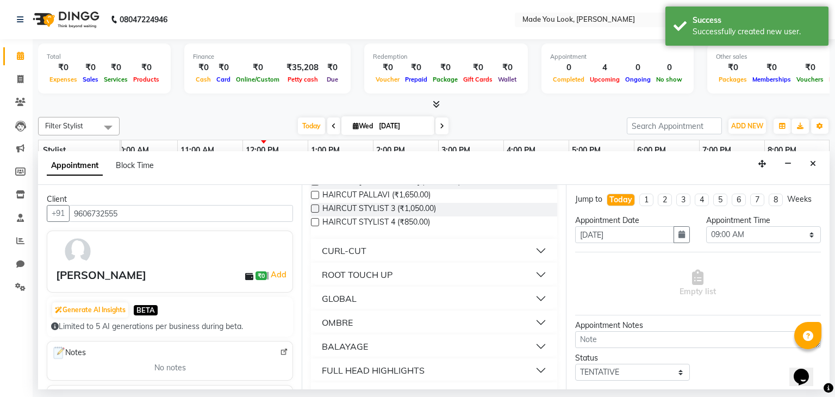
scroll to position [0, 0]
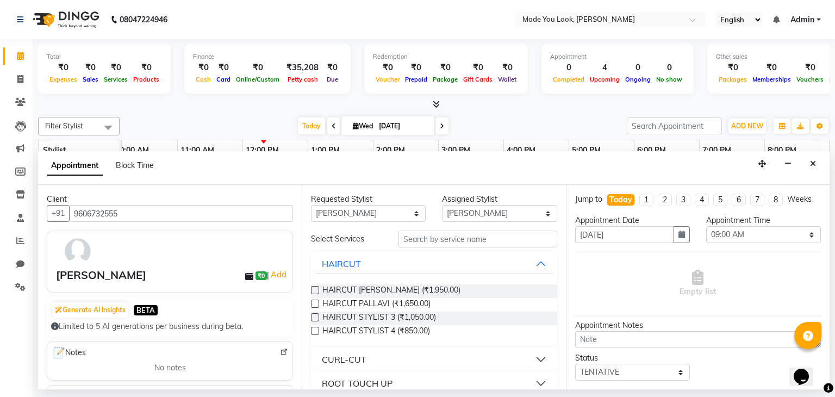
click at [315, 303] on label at bounding box center [315, 303] width 8 height 8
click at [315, 303] on input "checkbox" at bounding box center [314, 304] width 7 height 7
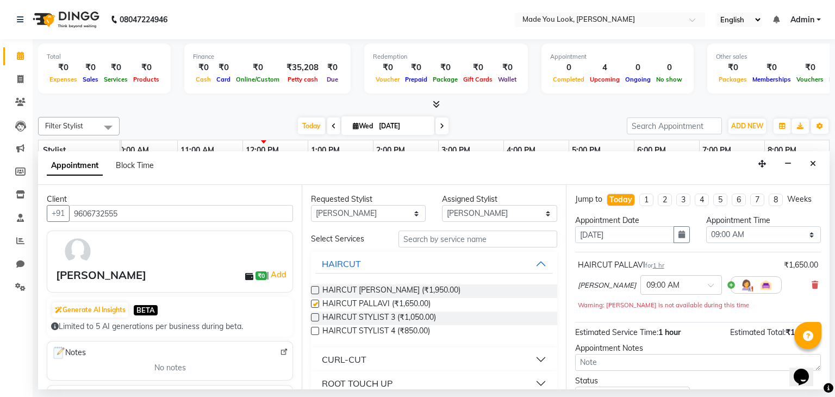
checkbox input "false"
click at [798, 234] on select "Select 09:00 AM 09:15 AM 09:30 AM 09:45 AM 10:00 AM 10:15 AM 10:30 AM 10:45 AM …" at bounding box center [763, 234] width 115 height 17
select select "930"
click at [706, 226] on select "Select 09:00 AM 09:15 AM 09:30 AM 09:45 AM 10:00 AM 10:15 AM 10:30 AM 10:45 AM …" at bounding box center [763, 234] width 115 height 17
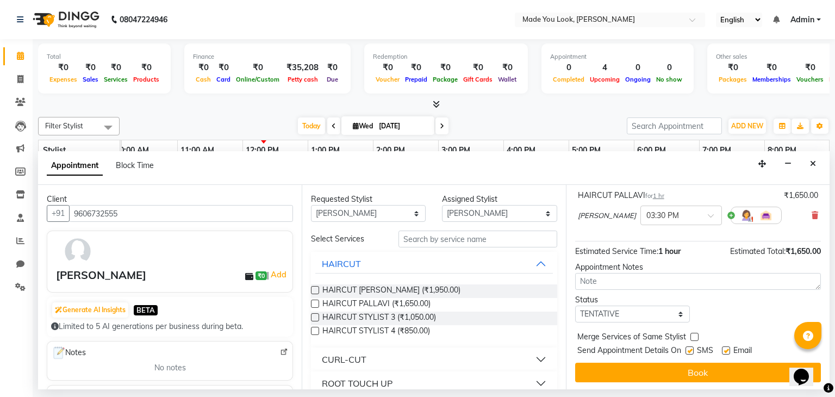
scroll to position [71, 0]
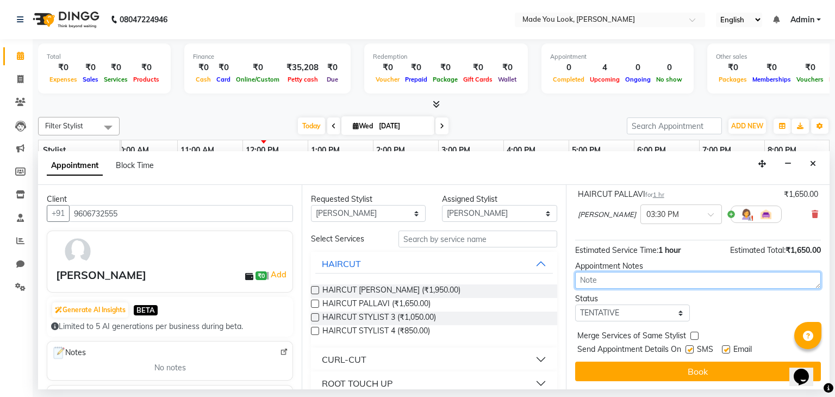
click at [589, 278] on textarea at bounding box center [698, 280] width 246 height 17
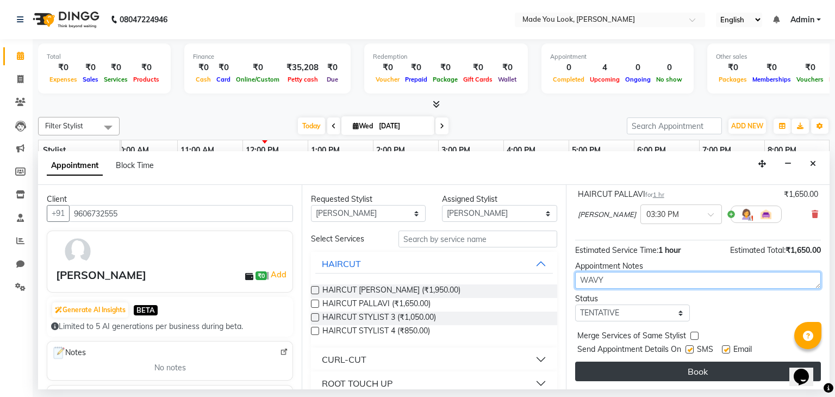
type textarea "WAVY"
click at [698, 369] on button "Book" at bounding box center [698, 371] width 246 height 20
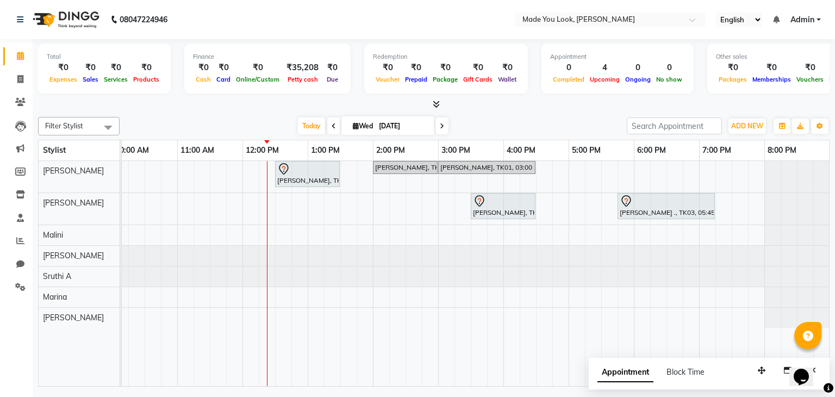
click at [441, 126] on icon at bounding box center [442, 126] width 4 height 7
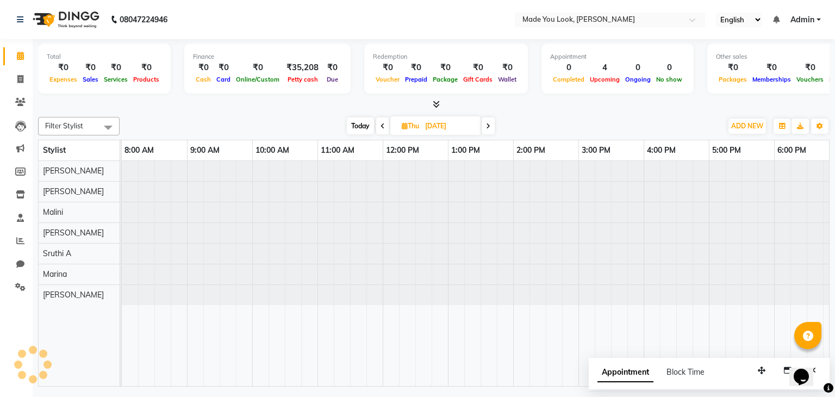
scroll to position [0, 140]
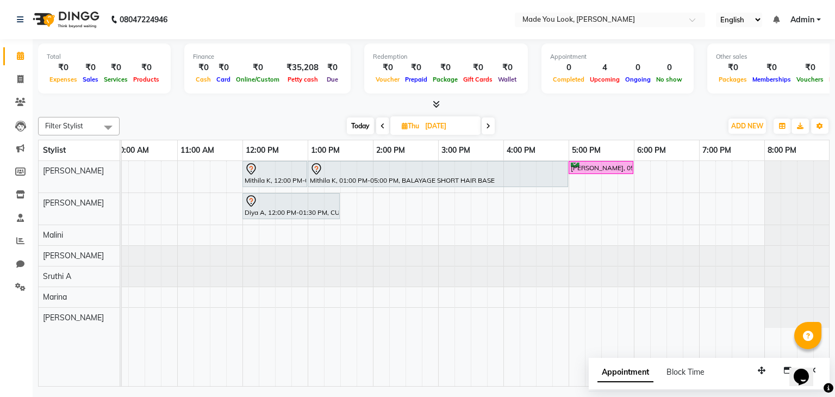
click at [380, 124] on icon at bounding box center [382, 126] width 4 height 7
type input "[DATE]"
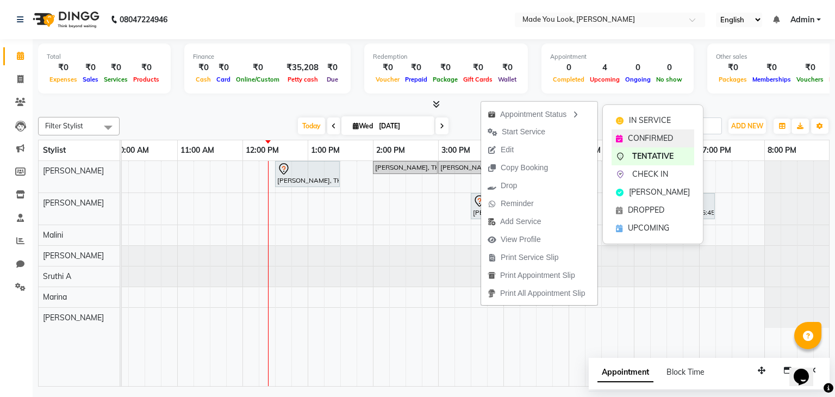
click at [635, 138] on span "CONFIRMED" at bounding box center [650, 138] width 45 height 11
